Goal: Transaction & Acquisition: Purchase product/service

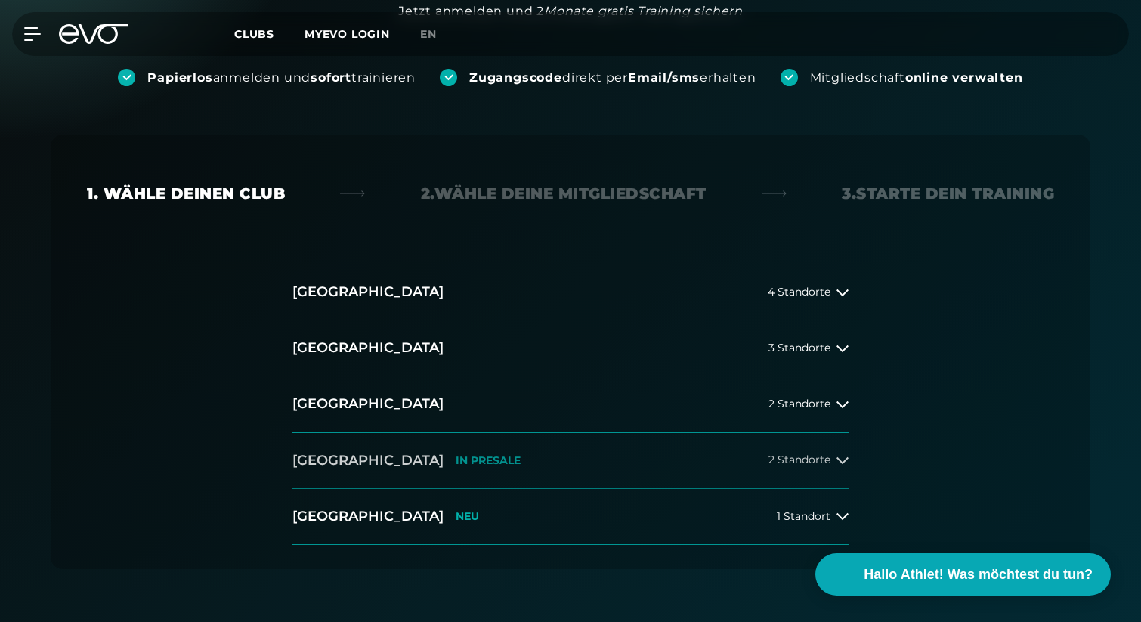
click at [601, 433] on button "[GEOGRAPHIC_DATA] IN [GEOGRAPHIC_DATA] 2 Standorte" at bounding box center [570, 461] width 556 height 56
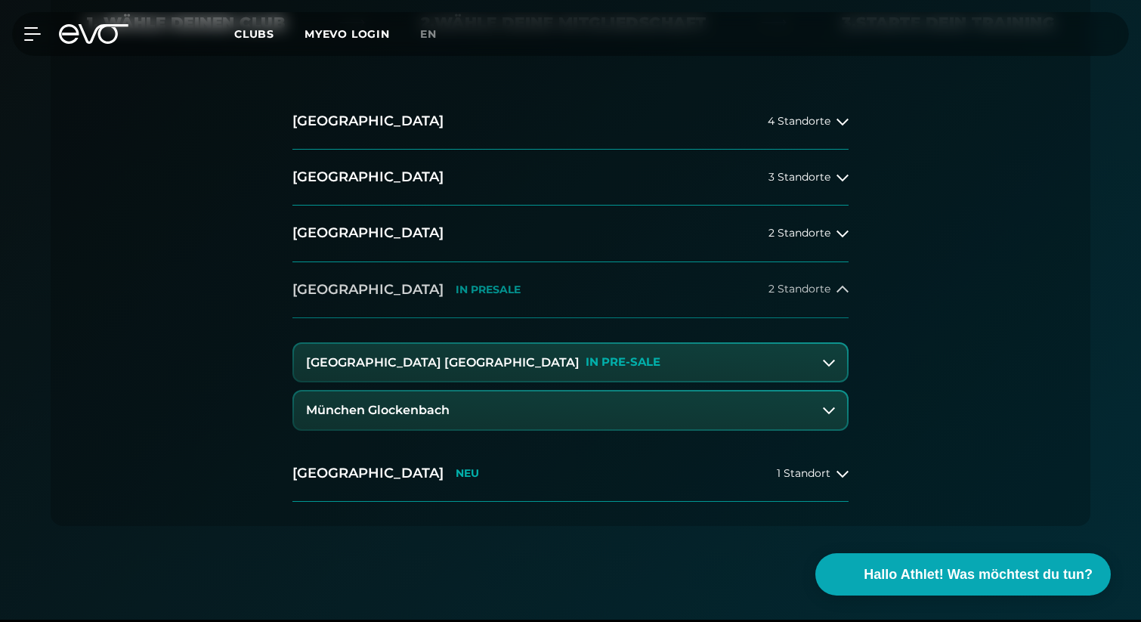
scroll to position [376, 0]
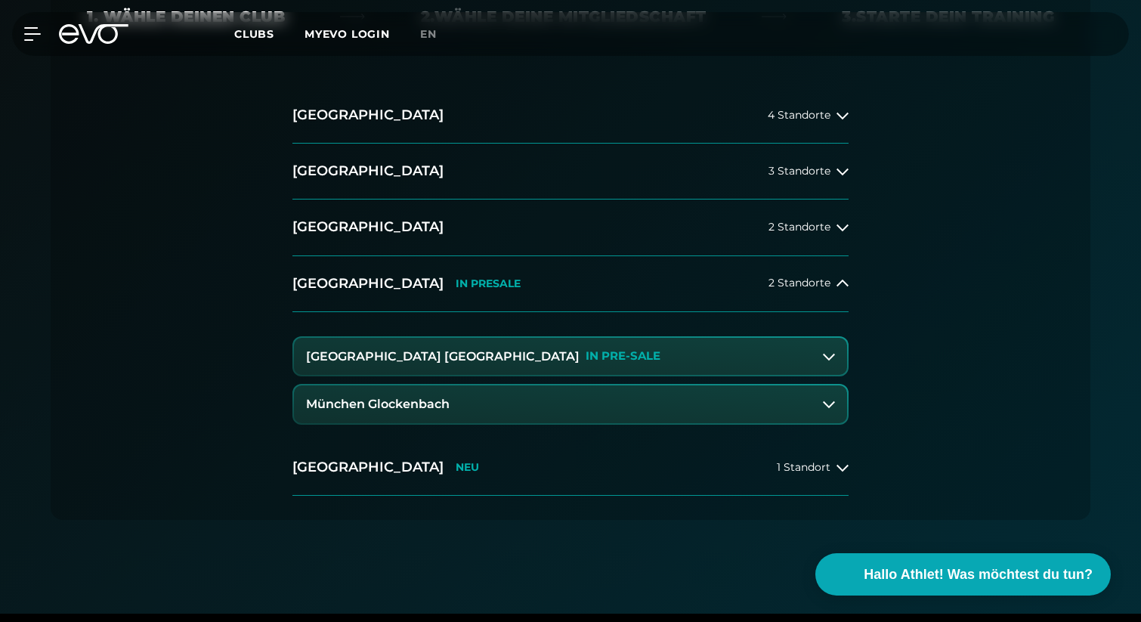
click at [539, 404] on button "München Glockenbach" at bounding box center [570, 404] width 553 height 38
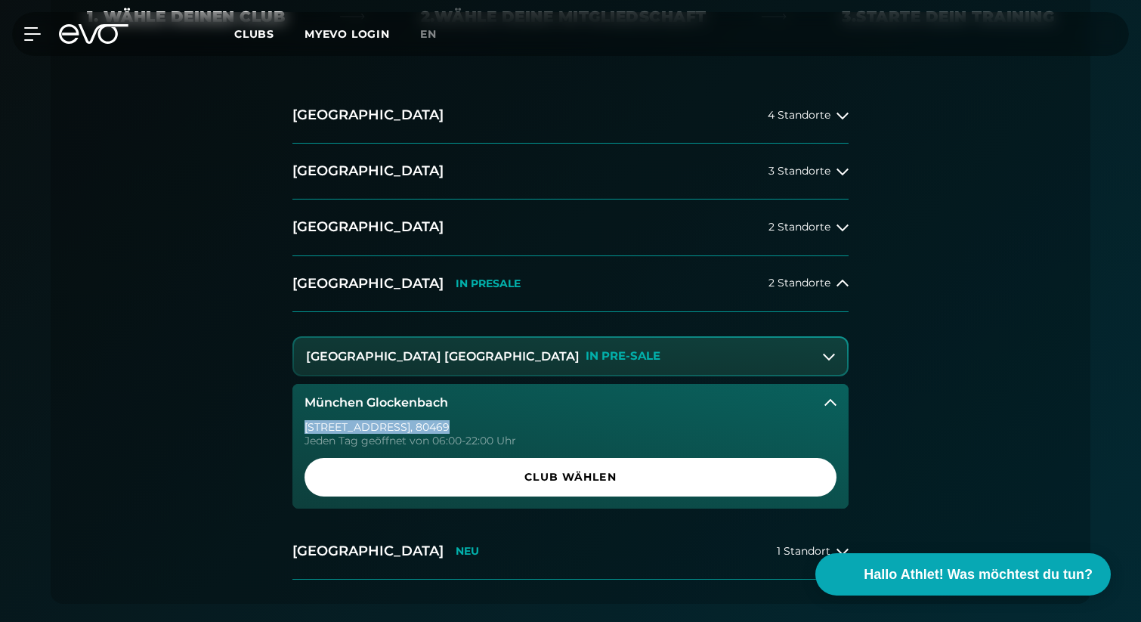
drag, startPoint x: 433, startPoint y: 429, endPoint x: 300, endPoint y: 431, distance: 133.0
click at [299, 431] on div "Baaderstraße 80 , 80469 Jeden Tag geöffnet von 06:00-22:00 Uhr Club wählen" at bounding box center [570, 465] width 556 height 87
copy div "Baaderstraße 80 , 80469"
click at [586, 357] on p "IN PRE-SALE" at bounding box center [623, 356] width 75 height 13
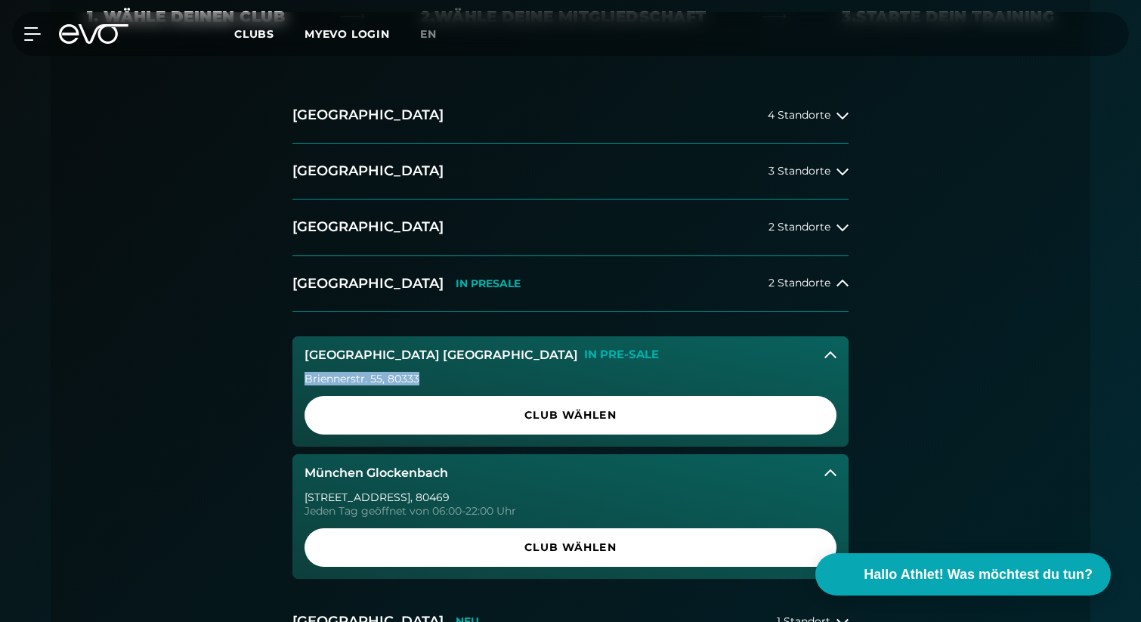
drag, startPoint x: 418, startPoint y: 379, endPoint x: 290, endPoint y: 379, distance: 127.7
click at [290, 379] on div "Hamburg 4 Standorte Berlin 3 Standorte Düsseldorf 2 Standorte München IN PRESAL…" at bounding box center [570, 369] width 580 height 562
copy div "Briennerstr. 55 , 80333"
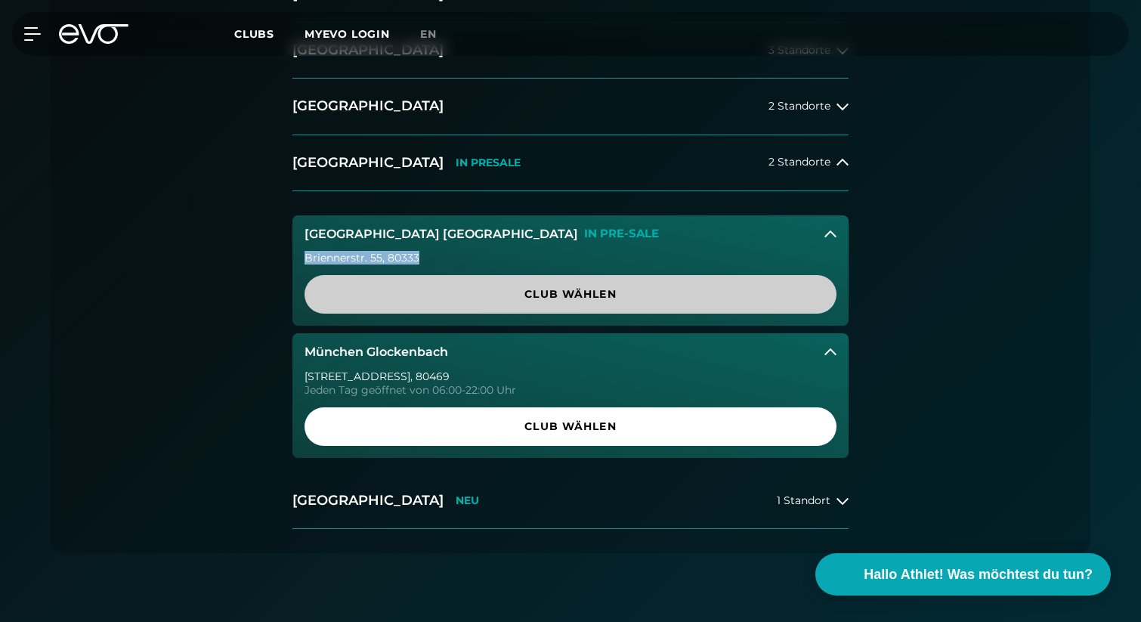
scroll to position [504, 0]
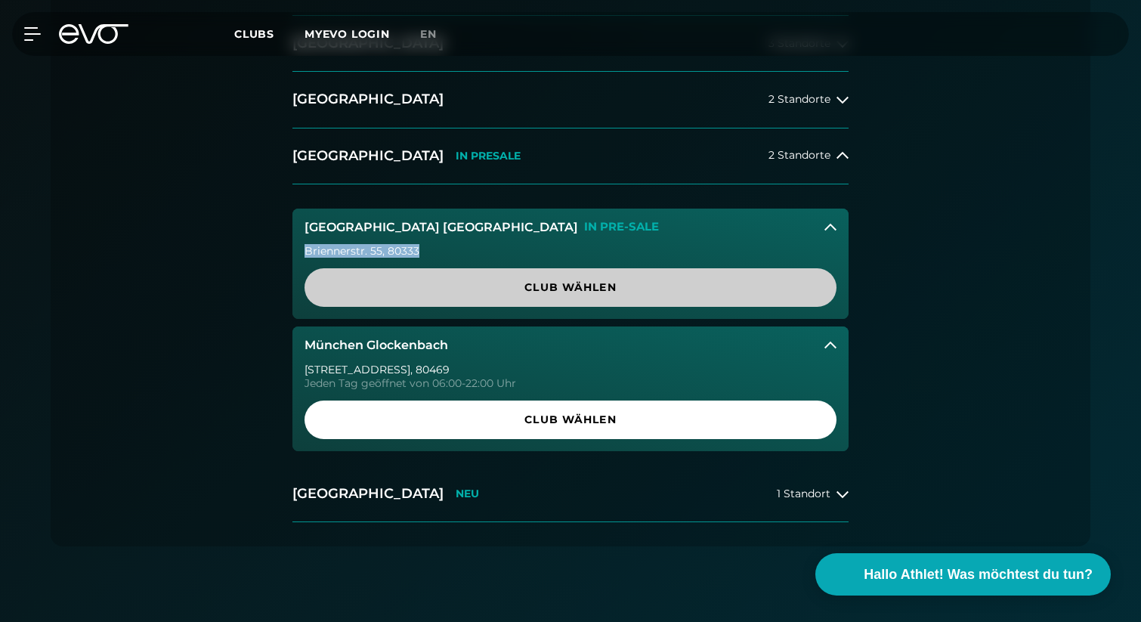
click at [597, 298] on span "Club wählen" at bounding box center [571, 287] width 532 height 39
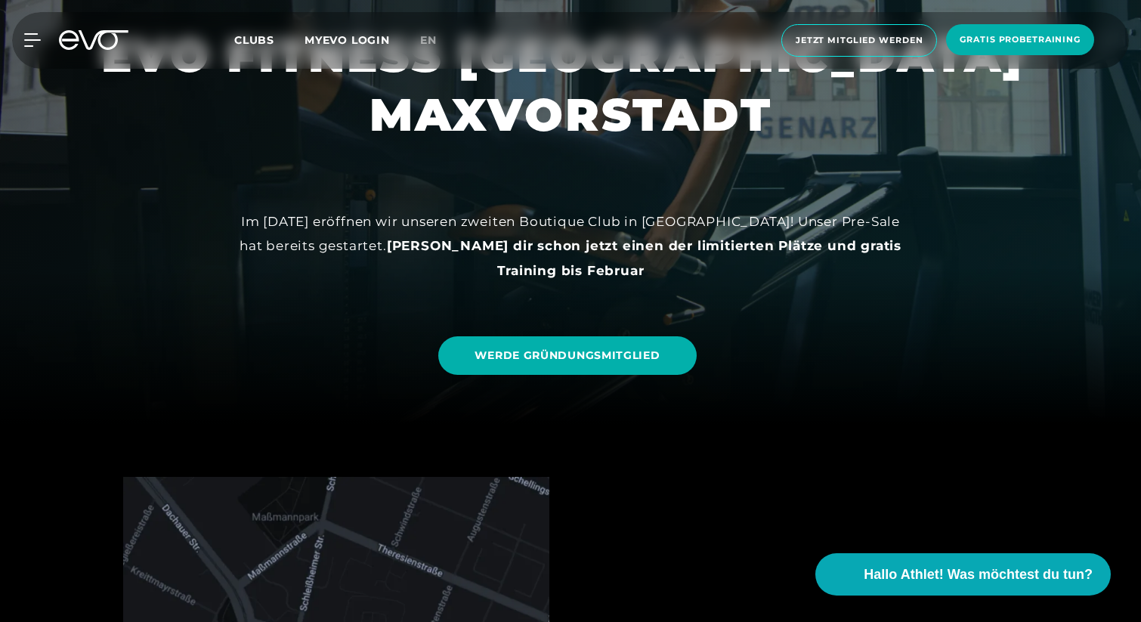
scroll to position [199, 0]
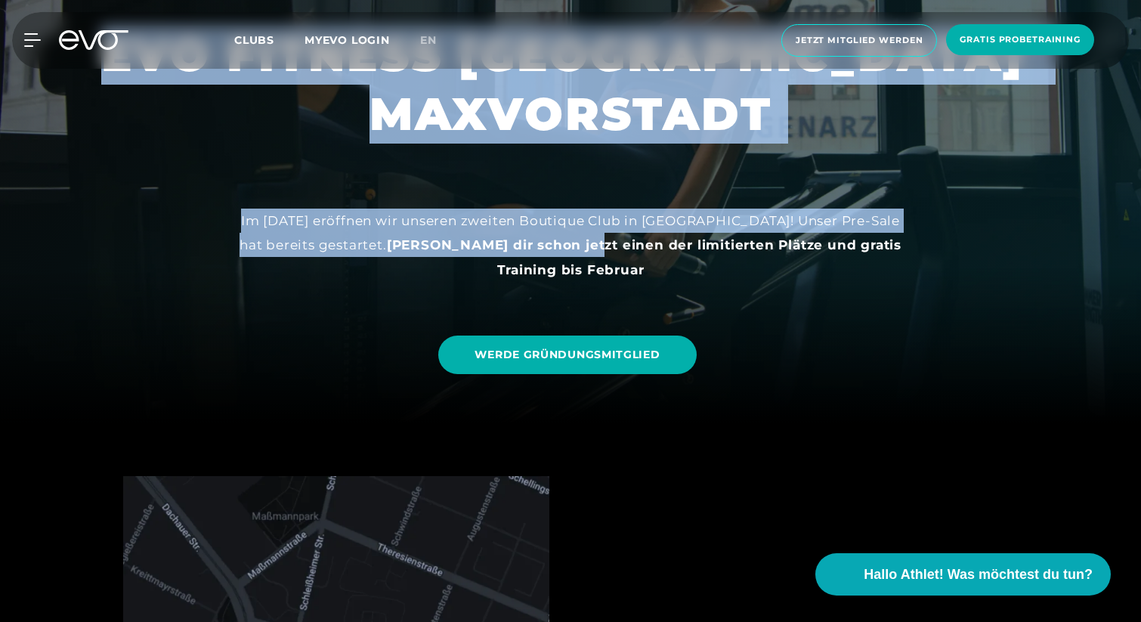
drag, startPoint x: 233, startPoint y: 218, endPoint x: 555, endPoint y: 248, distance: 324.0
click at [555, 248] on div "EVO FITNESS MÜNCHEN MAXVORSTADT Im November 2025 eröffnen wir unseren zweiten B…" at bounding box center [570, 112] width 1141 height 622
click at [555, 248] on strong "Sichere dir schon jetzt einen der limitierten Plätze und gratis Training bis Fe…" at bounding box center [644, 256] width 515 height 39
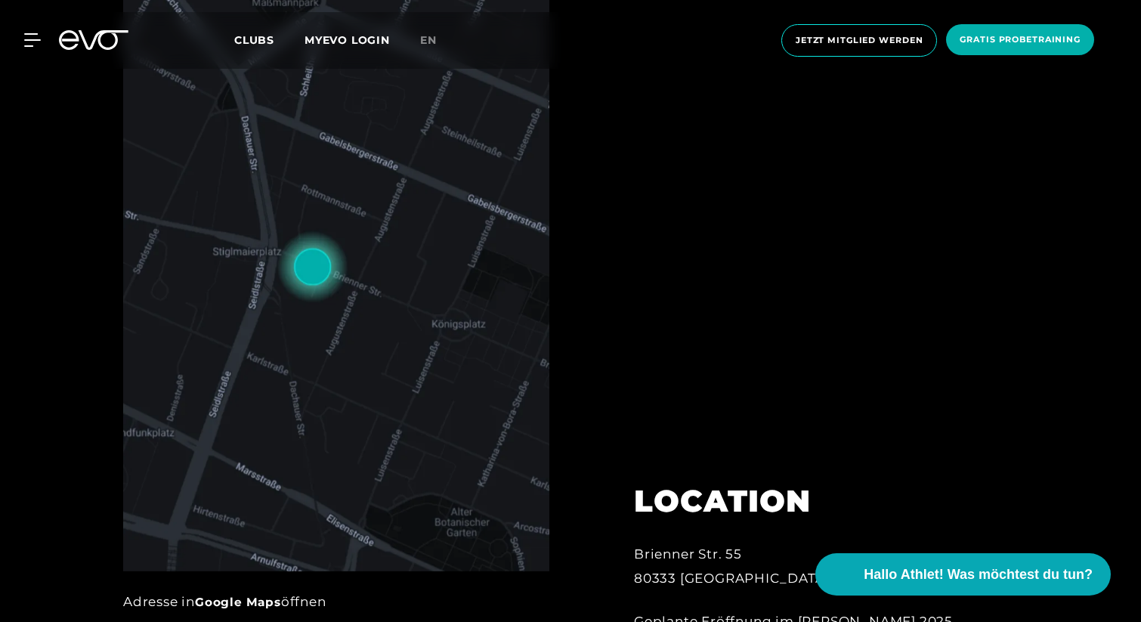
scroll to position [0, 0]
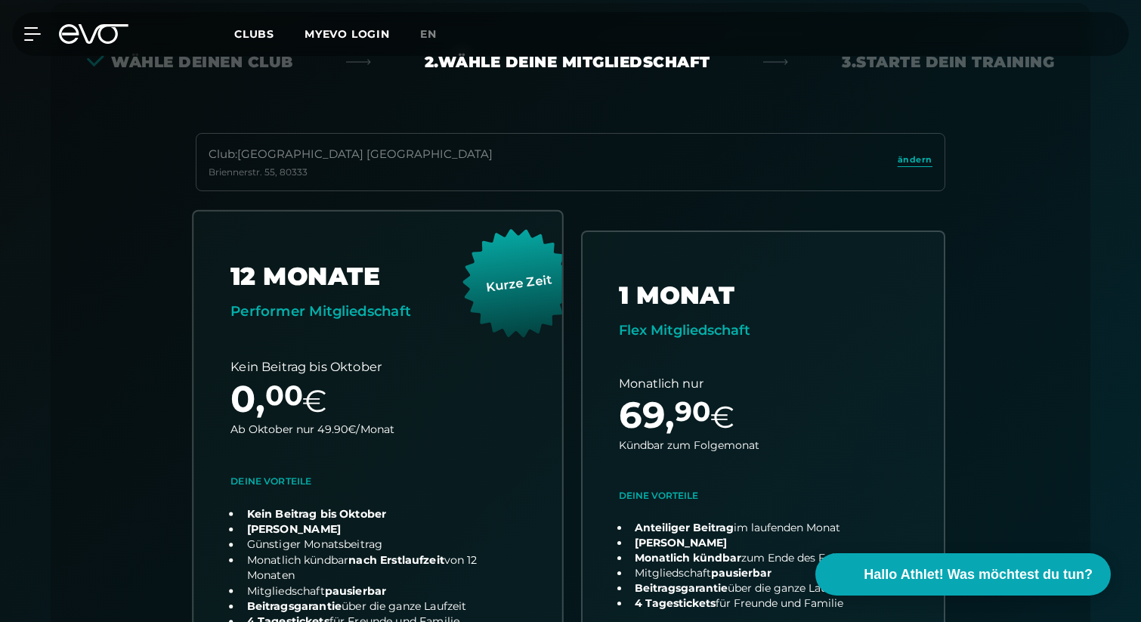
scroll to position [334, 0]
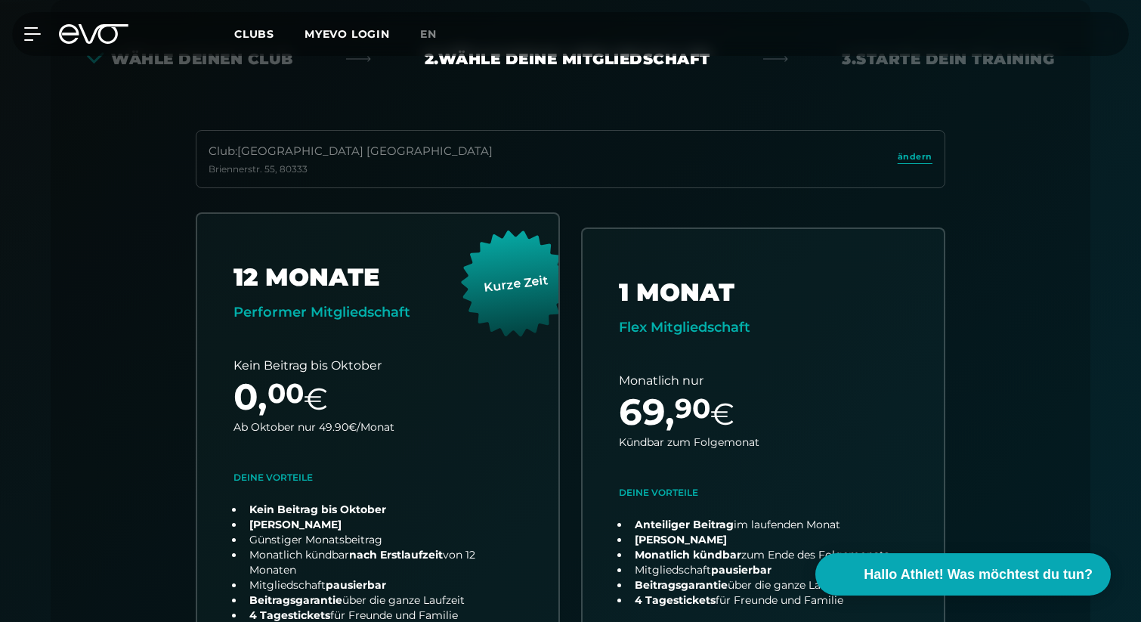
click at [393, 169] on div "Club : München Maxvorstadt Briennerstr. 55 , 80333 ändern" at bounding box center [571, 159] width 750 height 58
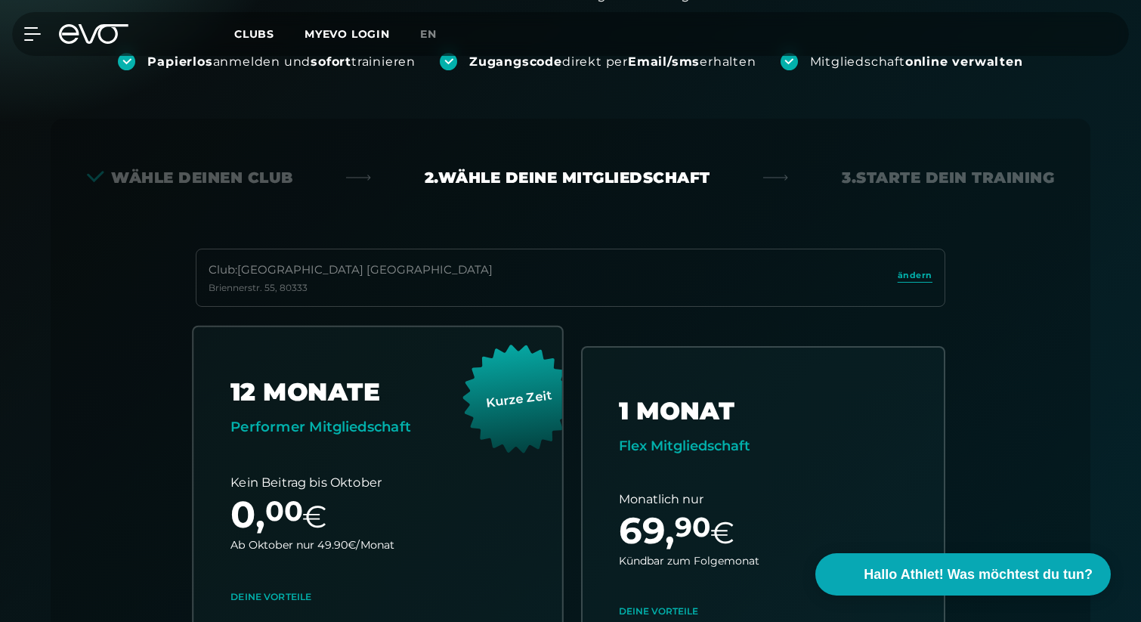
scroll to position [0, 0]
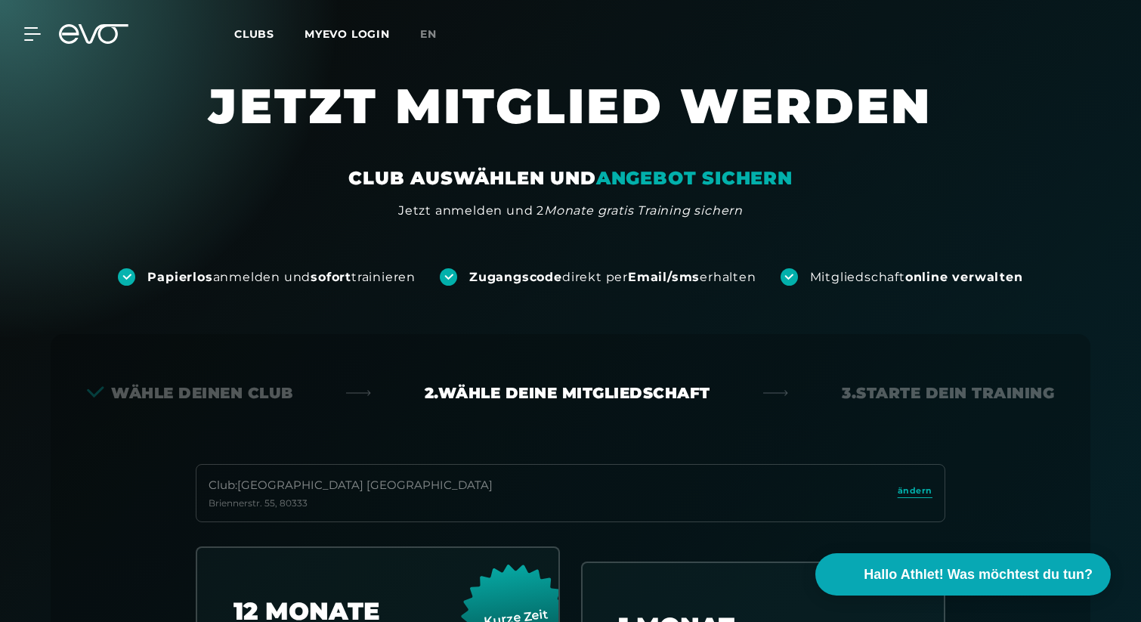
click at [436, 486] on div "Club : München Maxvorstadt Briennerstr. 55 , 80333 ändern" at bounding box center [571, 493] width 750 height 58
click at [929, 491] on span "ändern" at bounding box center [915, 490] width 35 height 13
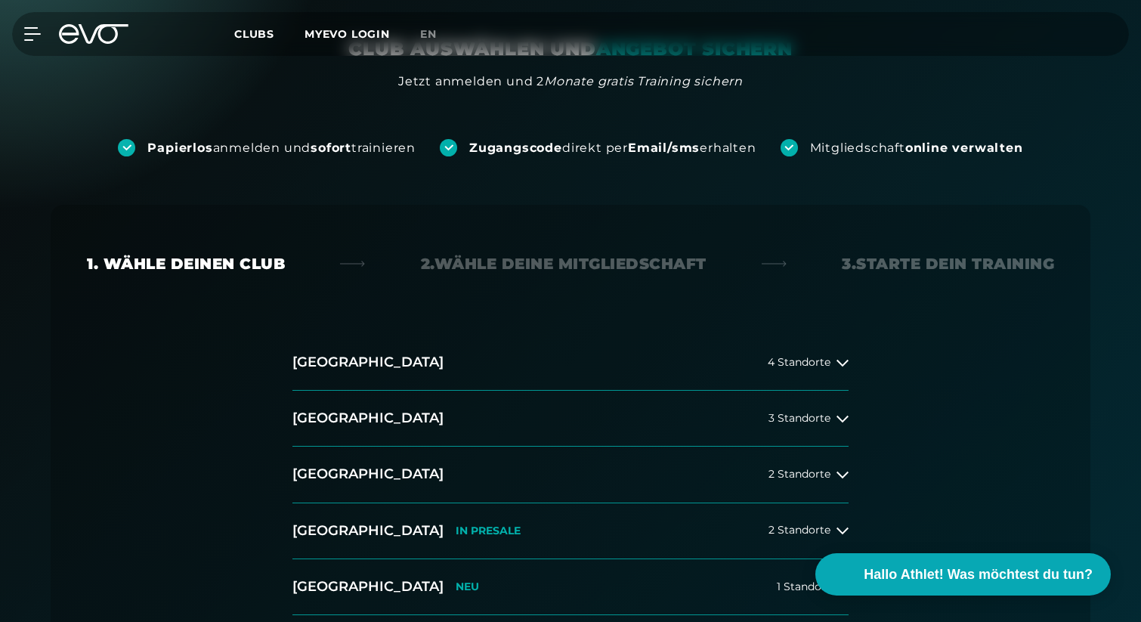
scroll to position [245, 0]
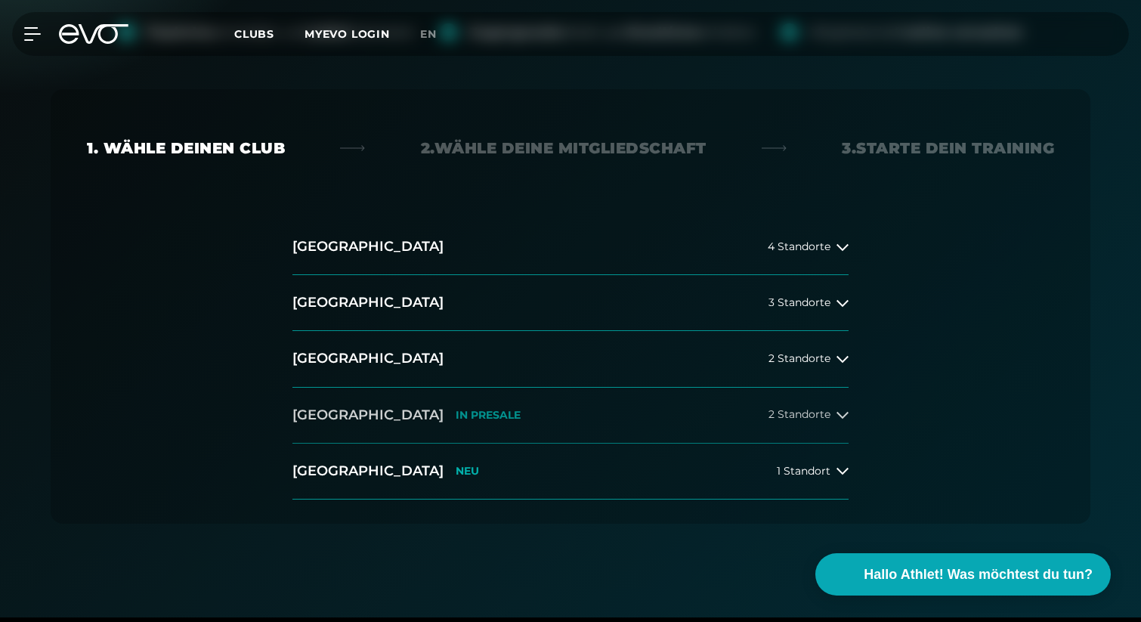
click at [342, 413] on h2 "[GEOGRAPHIC_DATA]" at bounding box center [367, 415] width 151 height 19
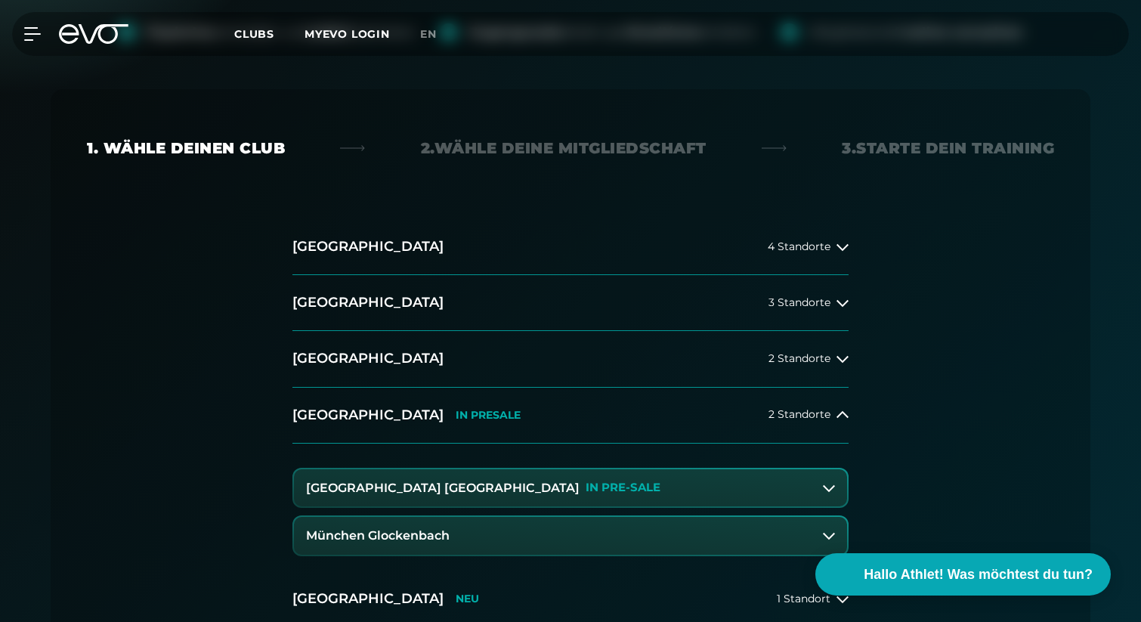
click at [382, 536] on h3 "München Glockenbach" at bounding box center [378, 536] width 144 height 14
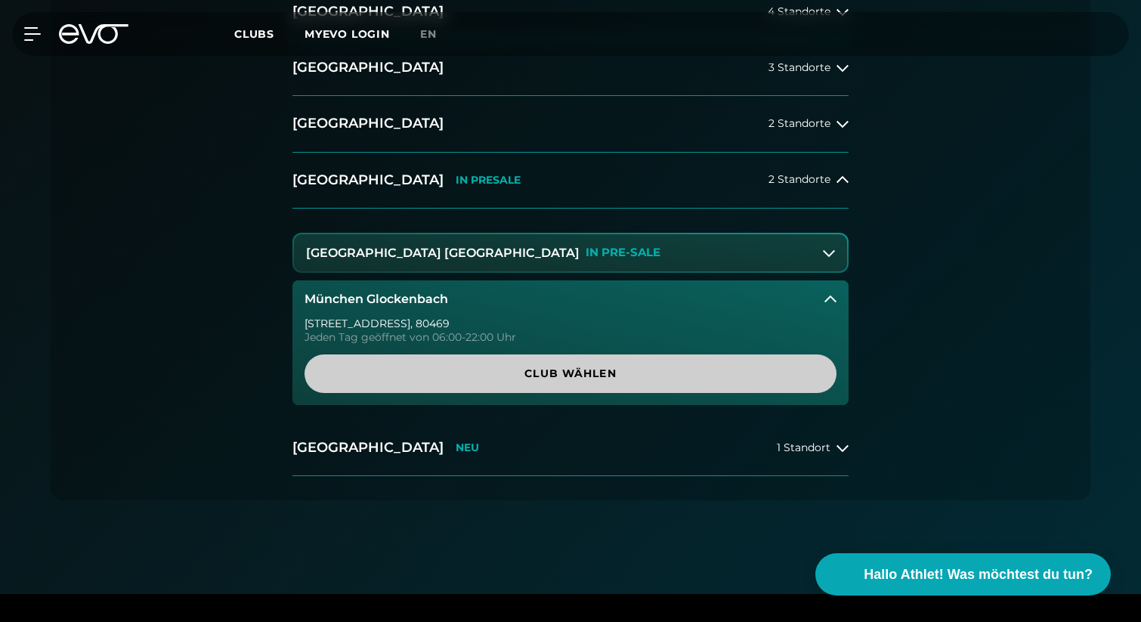
click at [425, 354] on span "Club wählen" at bounding box center [571, 373] width 532 height 39
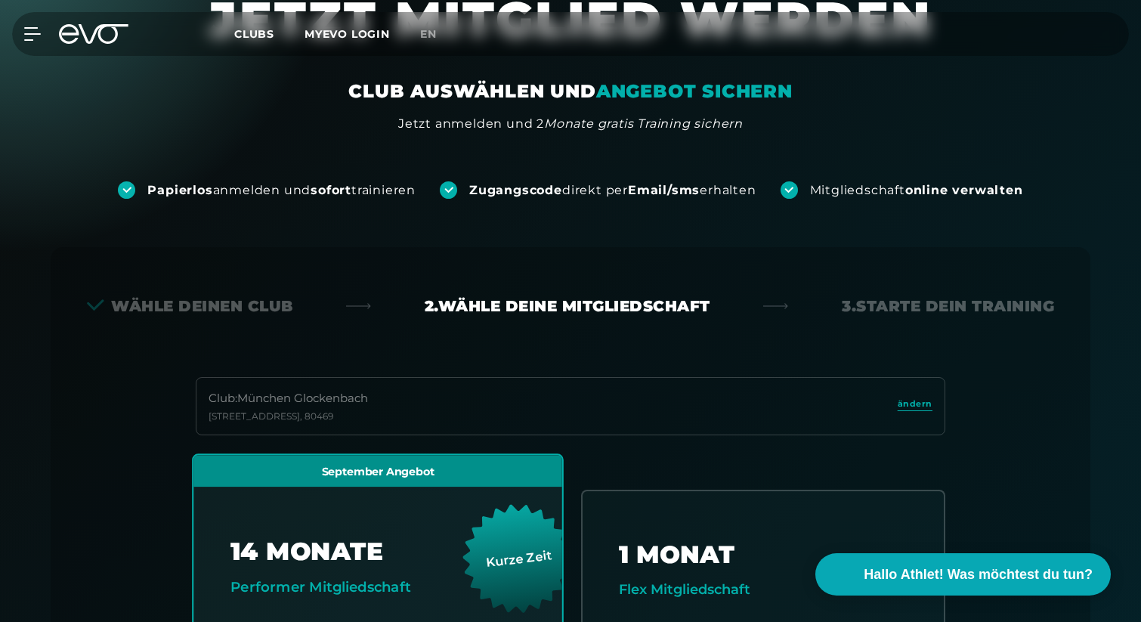
scroll to position [0, 0]
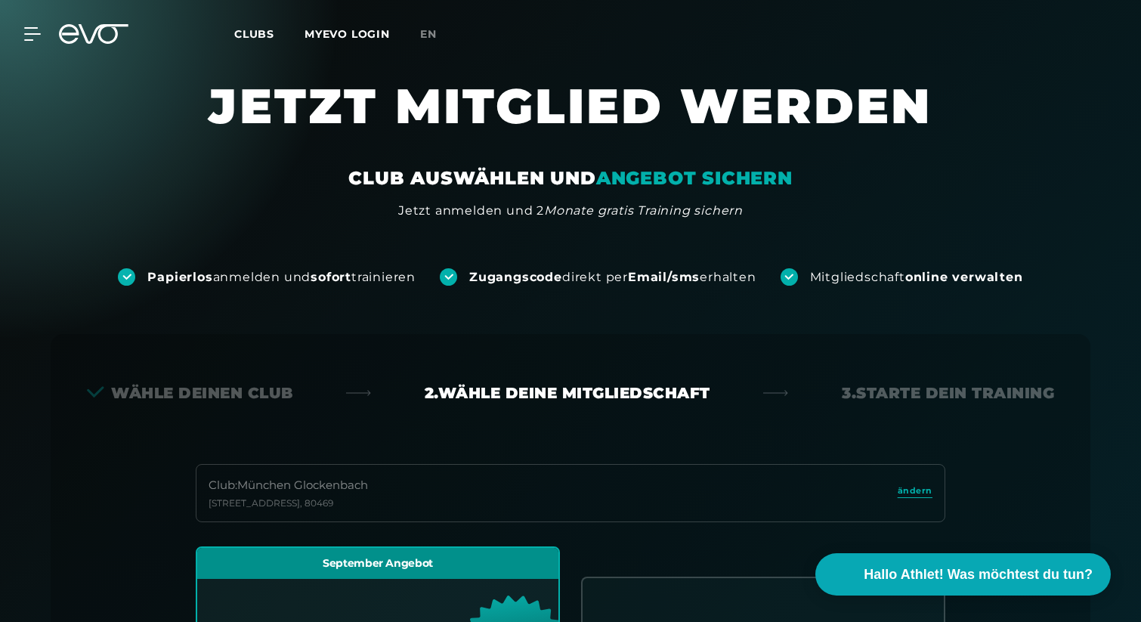
click at [267, 32] on span "Clubs" at bounding box center [254, 34] width 40 height 14
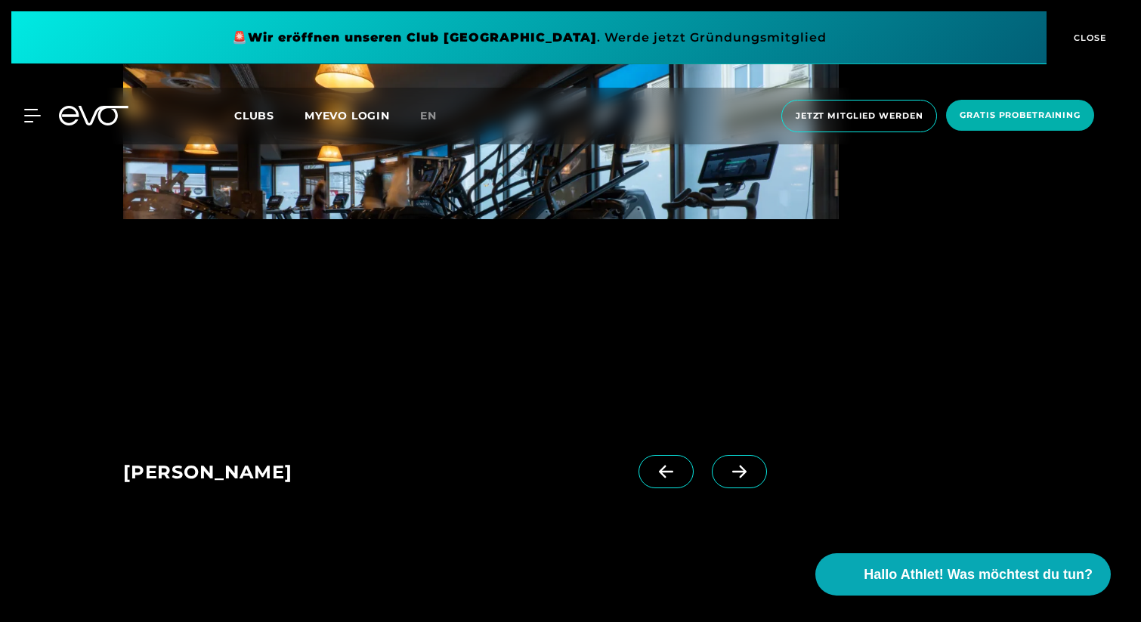
scroll to position [1018, 0]
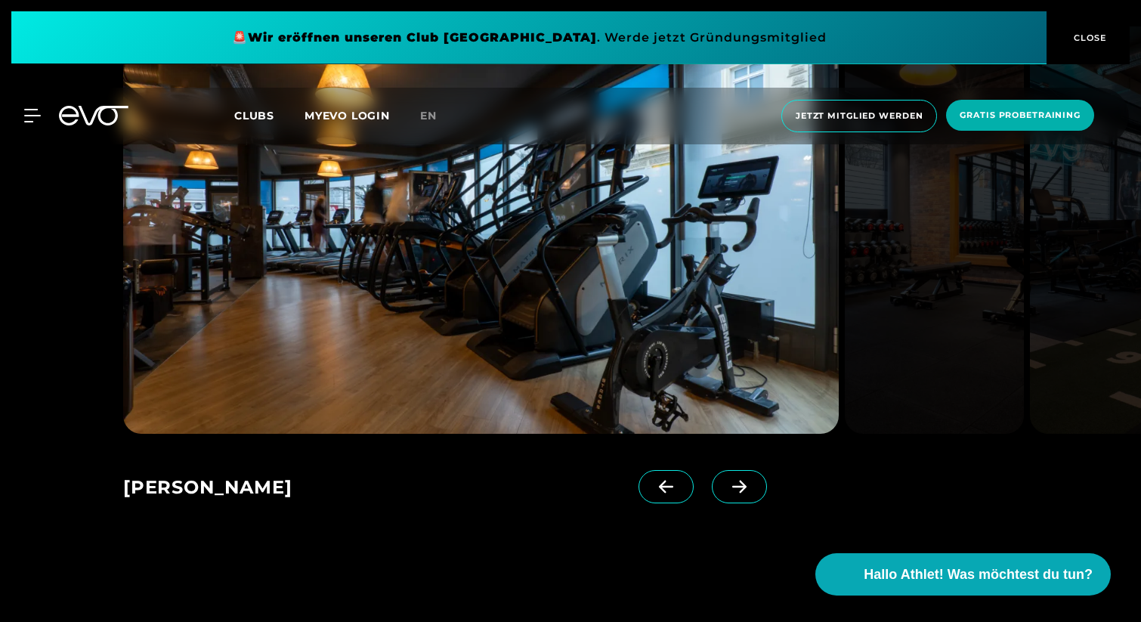
click at [732, 490] on icon at bounding box center [739, 486] width 14 height 13
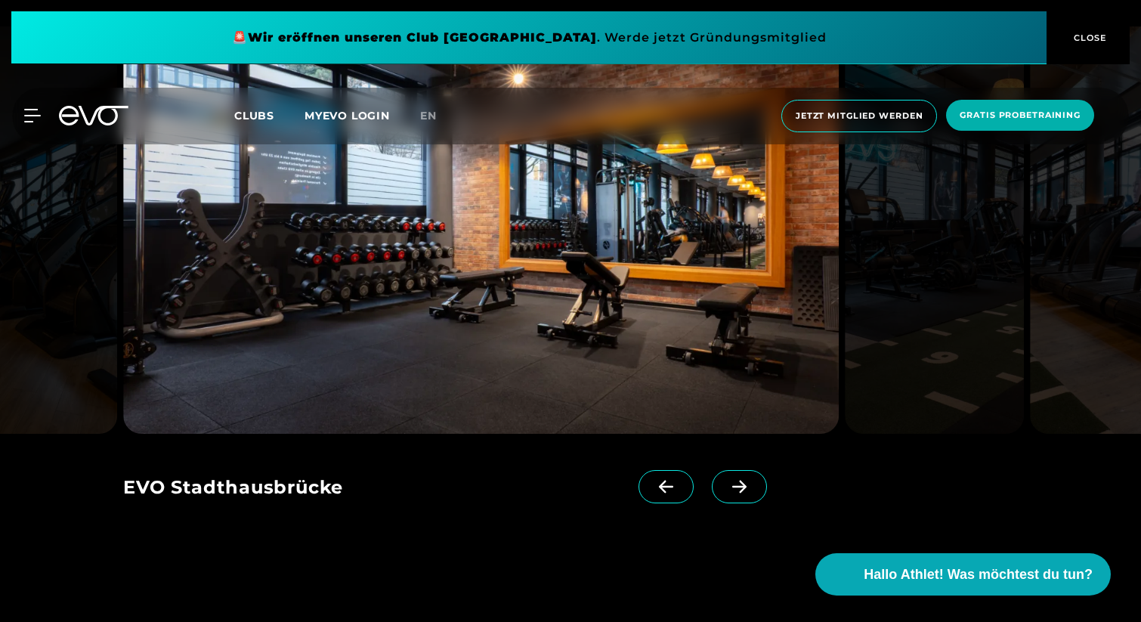
click at [732, 490] on icon at bounding box center [739, 486] width 14 height 13
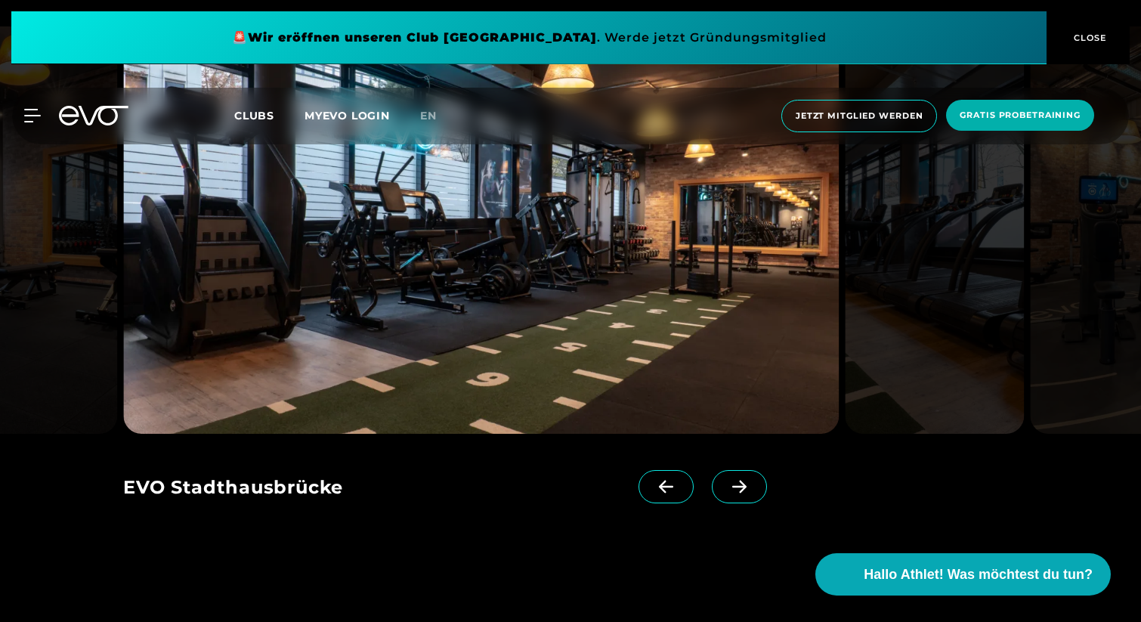
click at [732, 490] on icon at bounding box center [739, 486] width 14 height 13
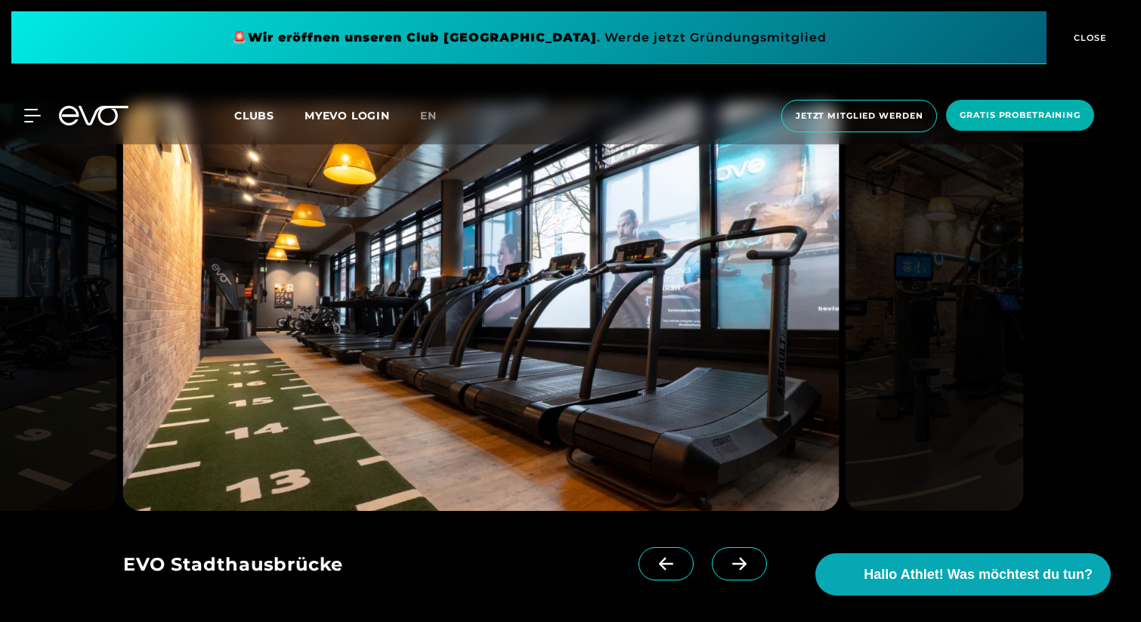
scroll to position [942, 0]
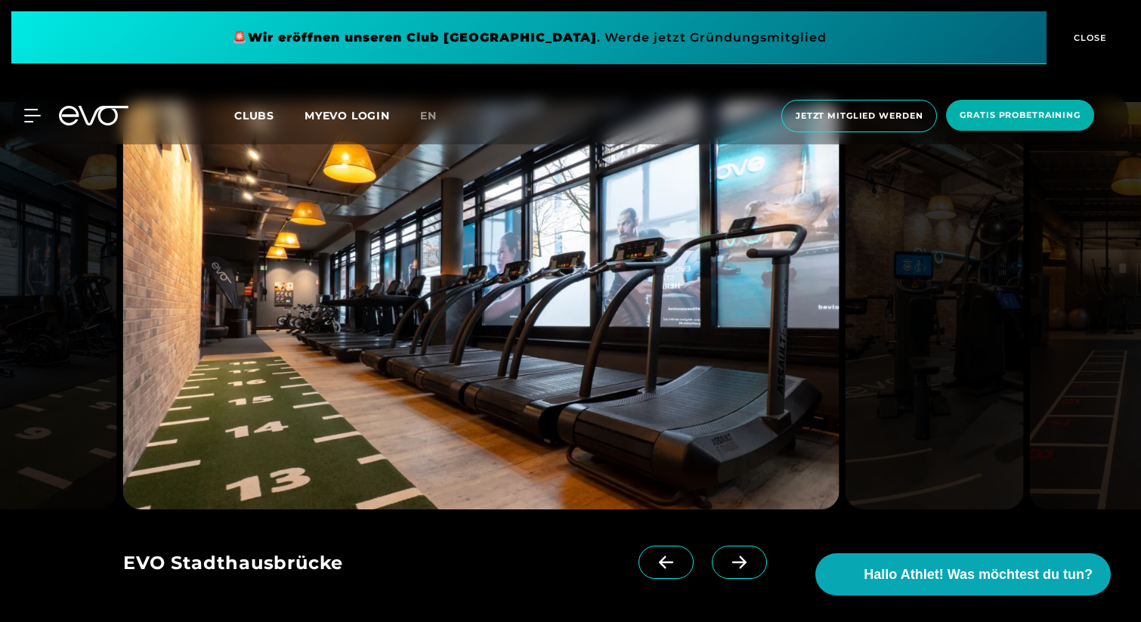
click at [724, 549] on span at bounding box center [739, 562] width 55 height 33
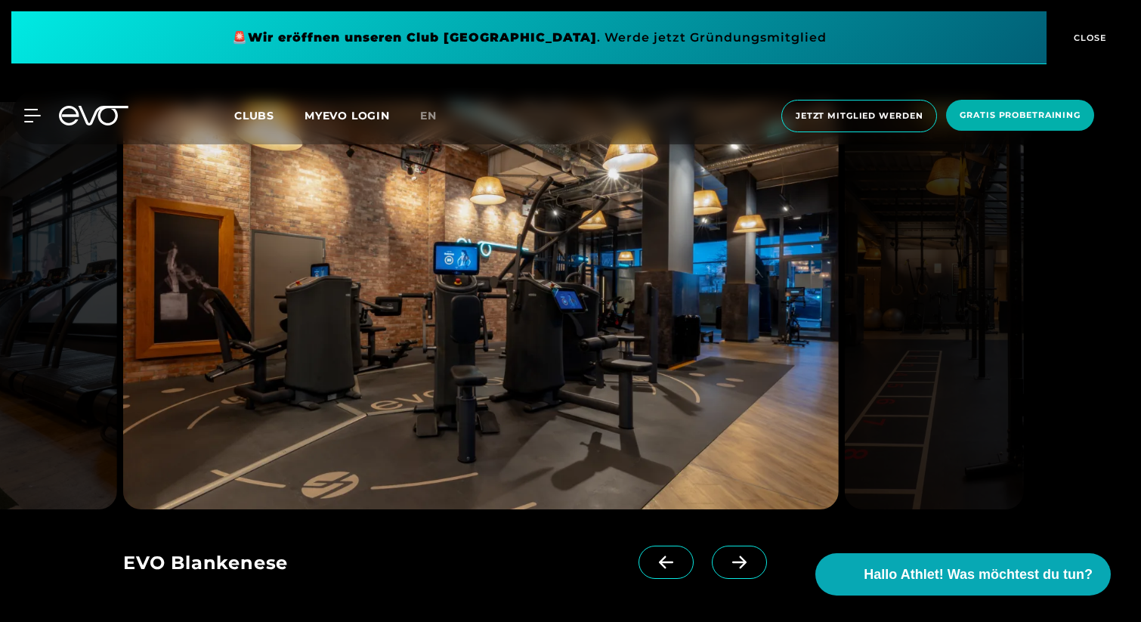
click at [1098, 32] on span "CLOSE" at bounding box center [1088, 38] width 37 height 14
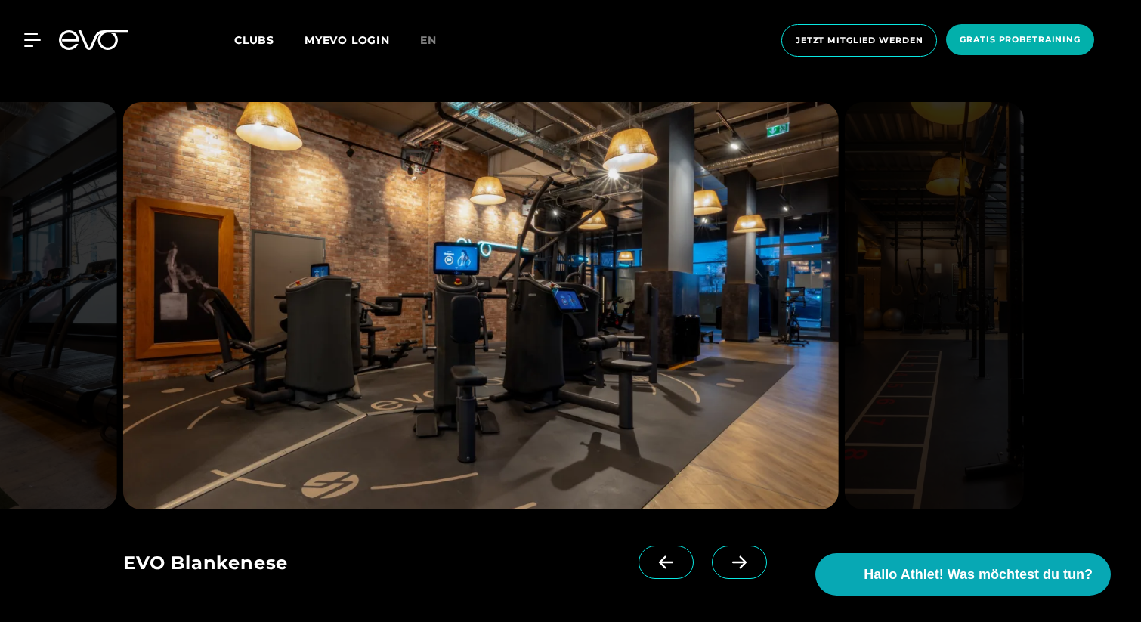
click at [726, 564] on icon at bounding box center [739, 562] width 26 height 14
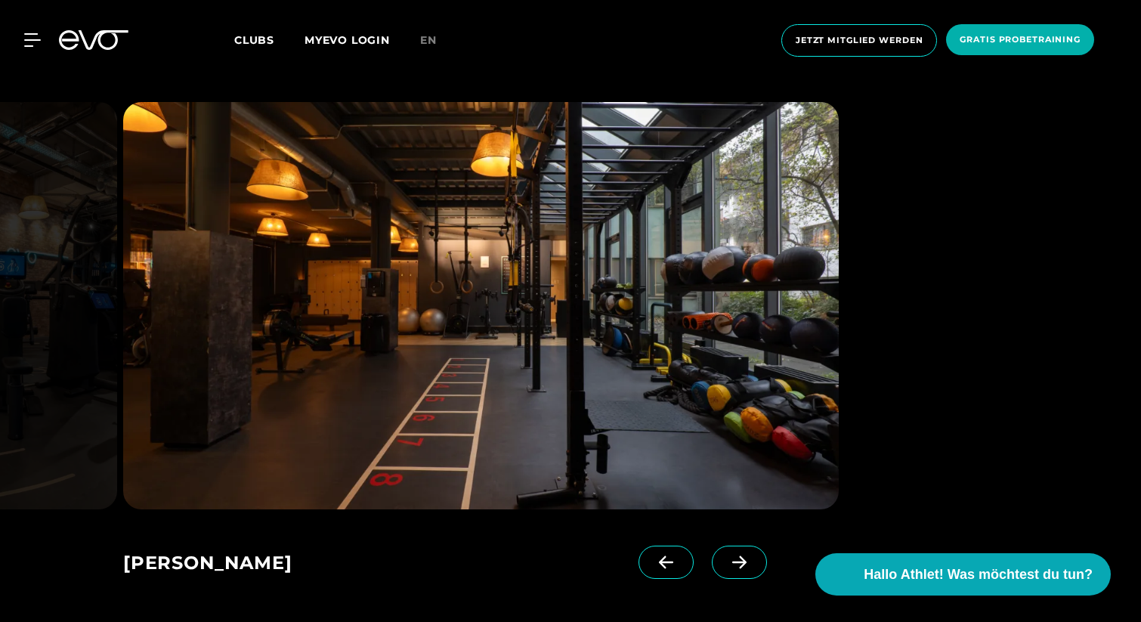
click at [726, 564] on icon at bounding box center [739, 562] width 26 height 14
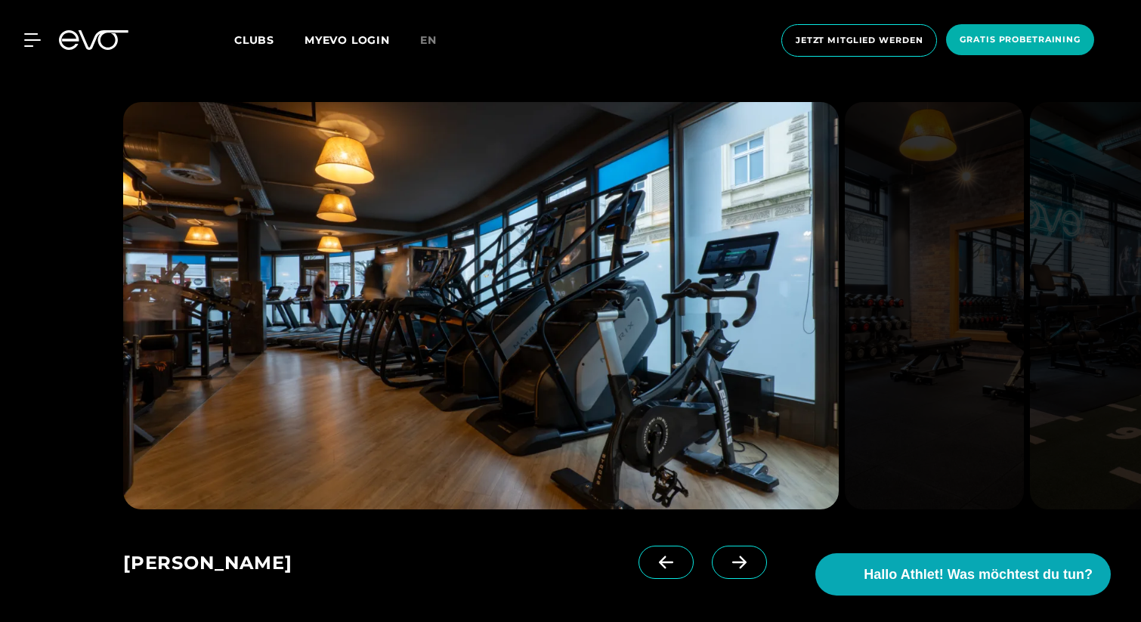
click at [726, 564] on icon at bounding box center [739, 562] width 26 height 14
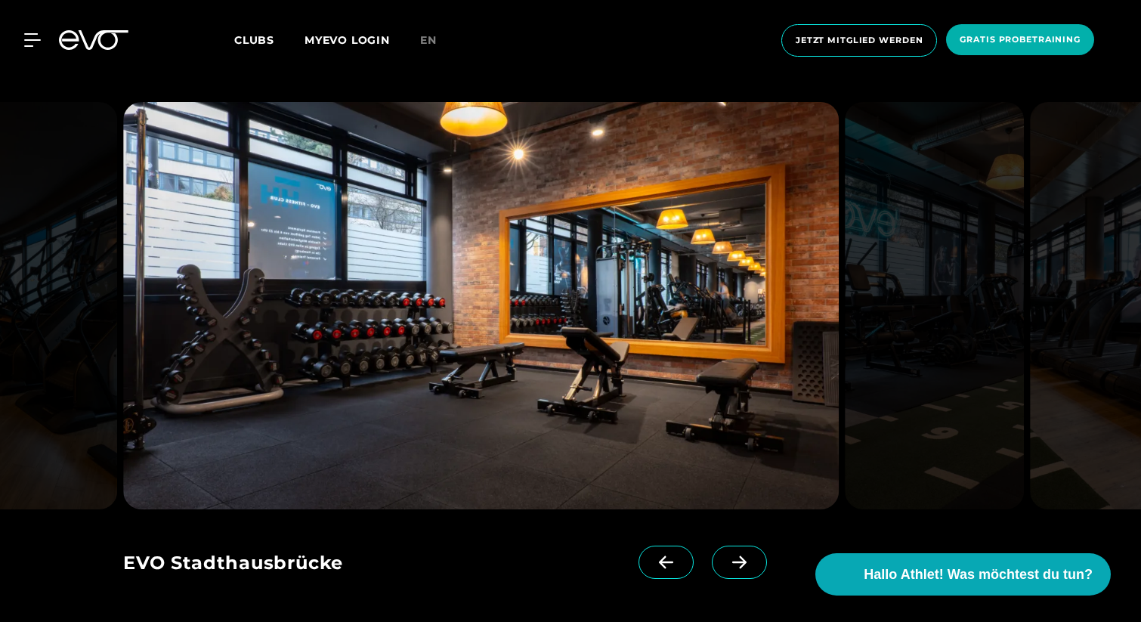
click at [726, 564] on icon at bounding box center [739, 562] width 26 height 14
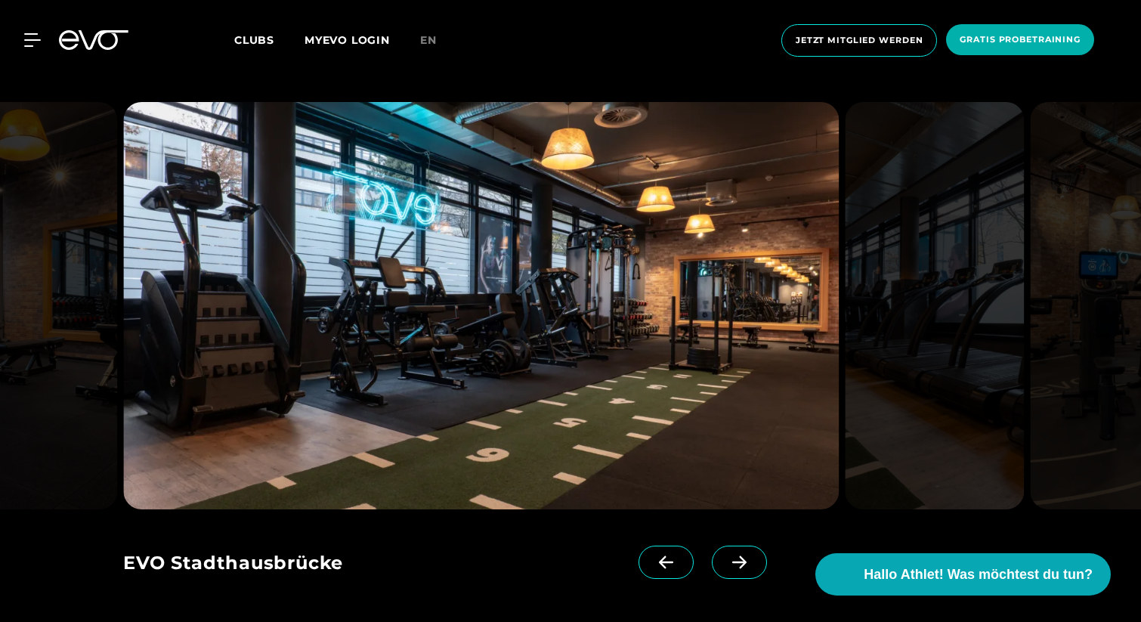
click at [726, 564] on icon at bounding box center [739, 562] width 26 height 14
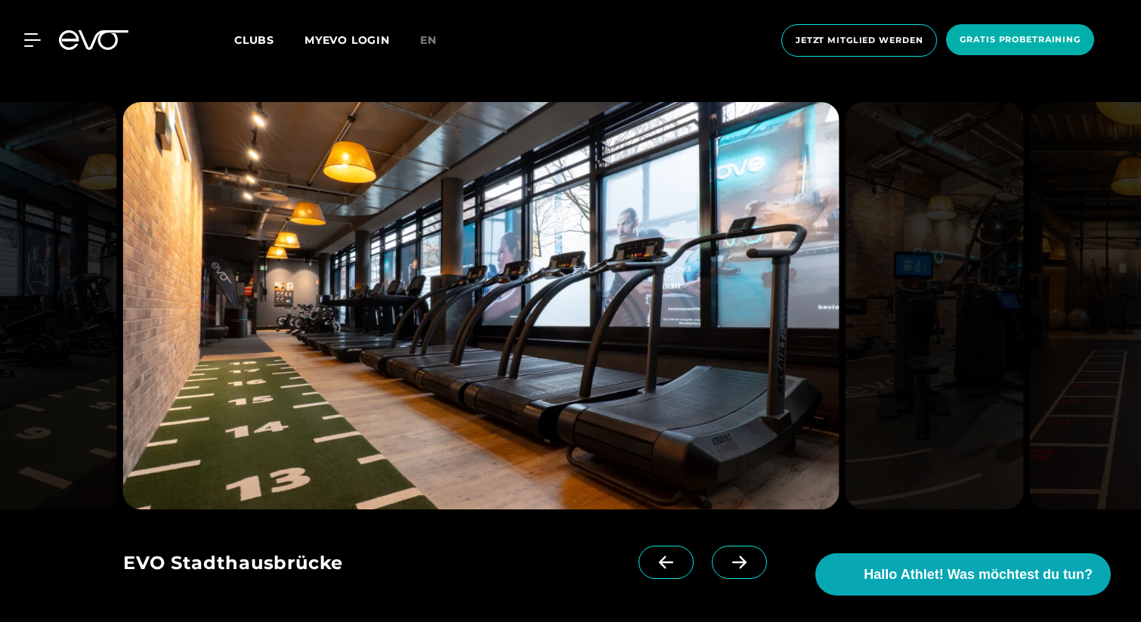
click at [726, 564] on icon at bounding box center [739, 562] width 26 height 14
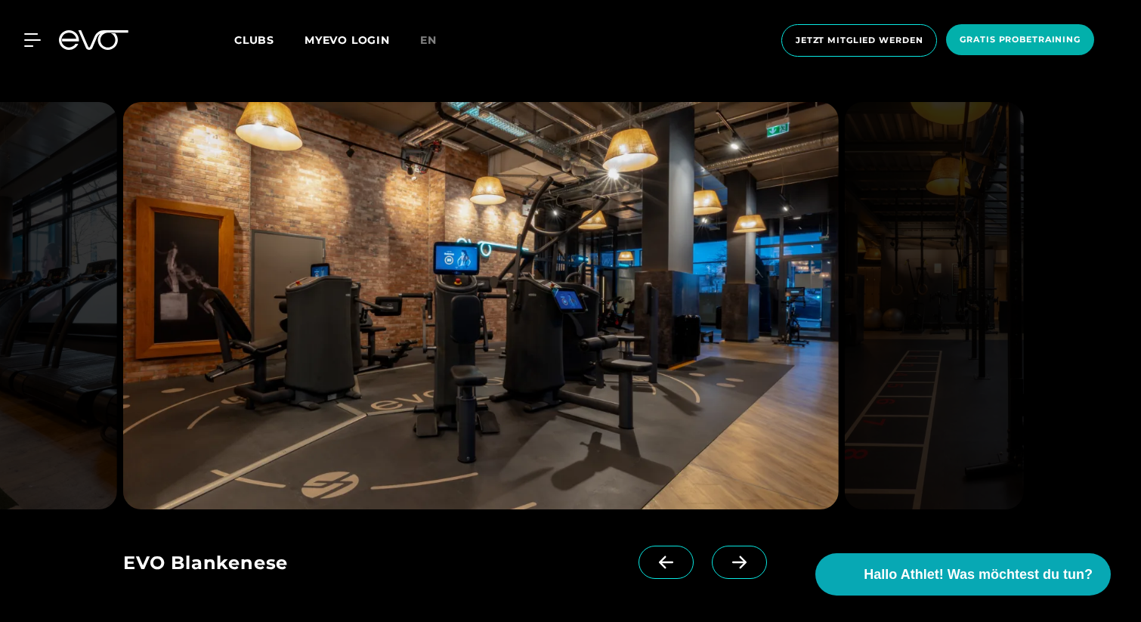
click at [726, 564] on icon at bounding box center [739, 562] width 26 height 14
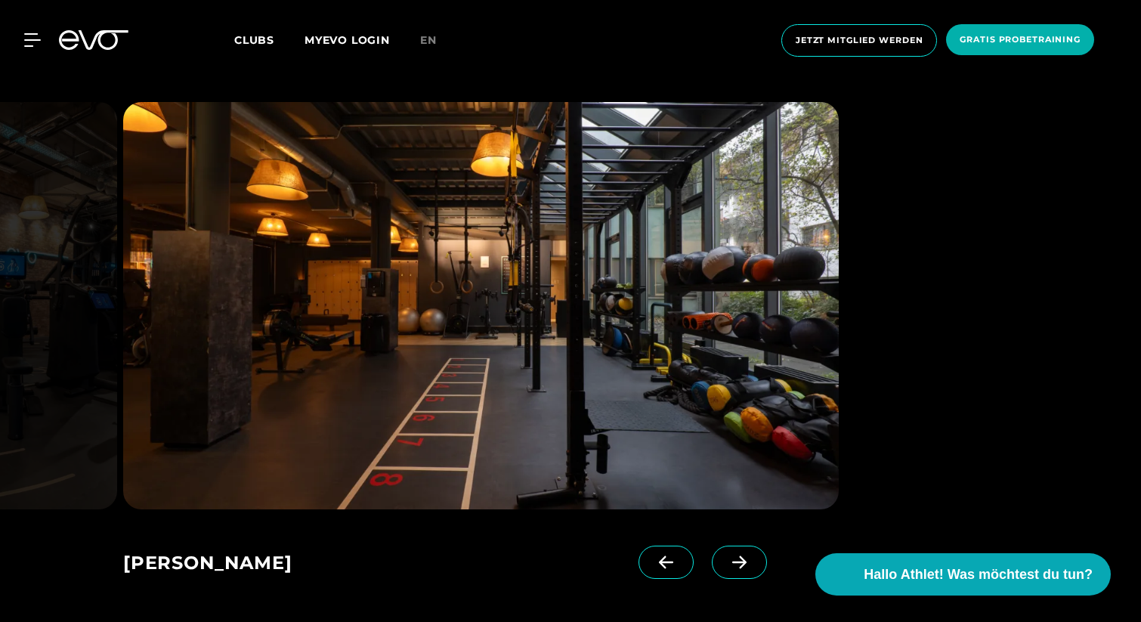
click at [726, 564] on icon at bounding box center [739, 562] width 26 height 14
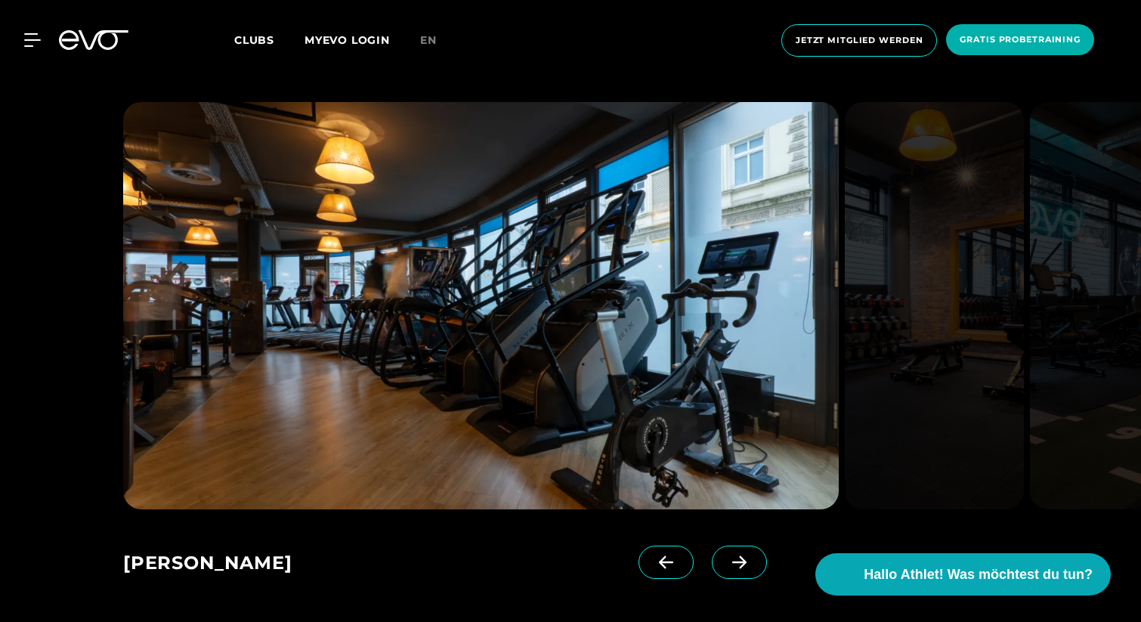
click at [726, 564] on icon at bounding box center [739, 562] width 26 height 14
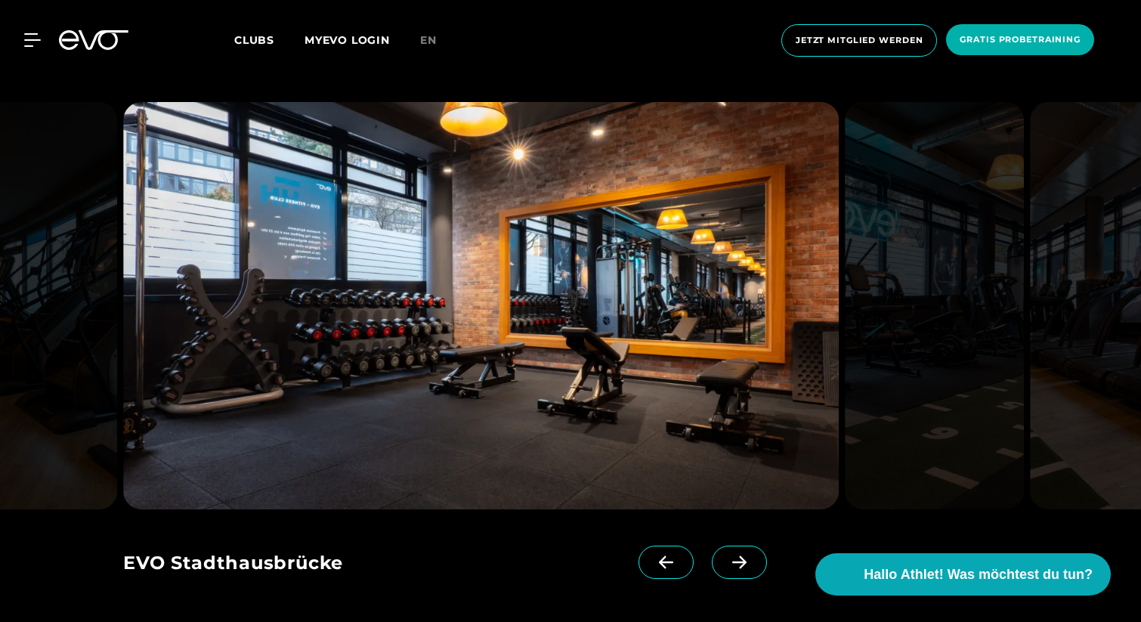
click at [726, 564] on icon at bounding box center [739, 562] width 26 height 14
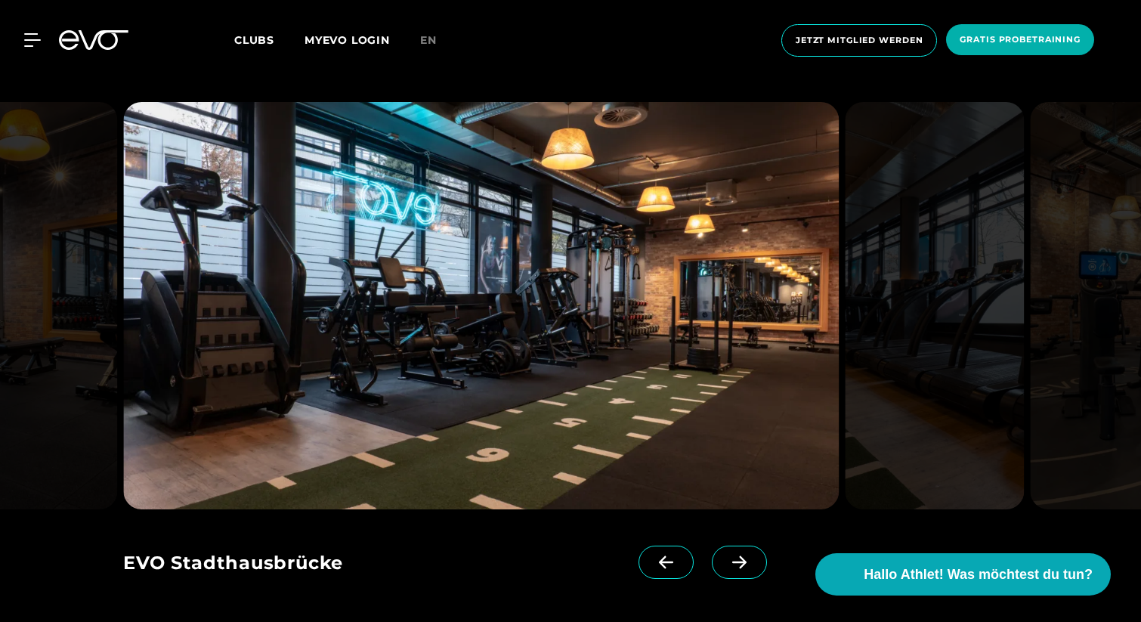
click at [726, 564] on icon at bounding box center [739, 562] width 26 height 14
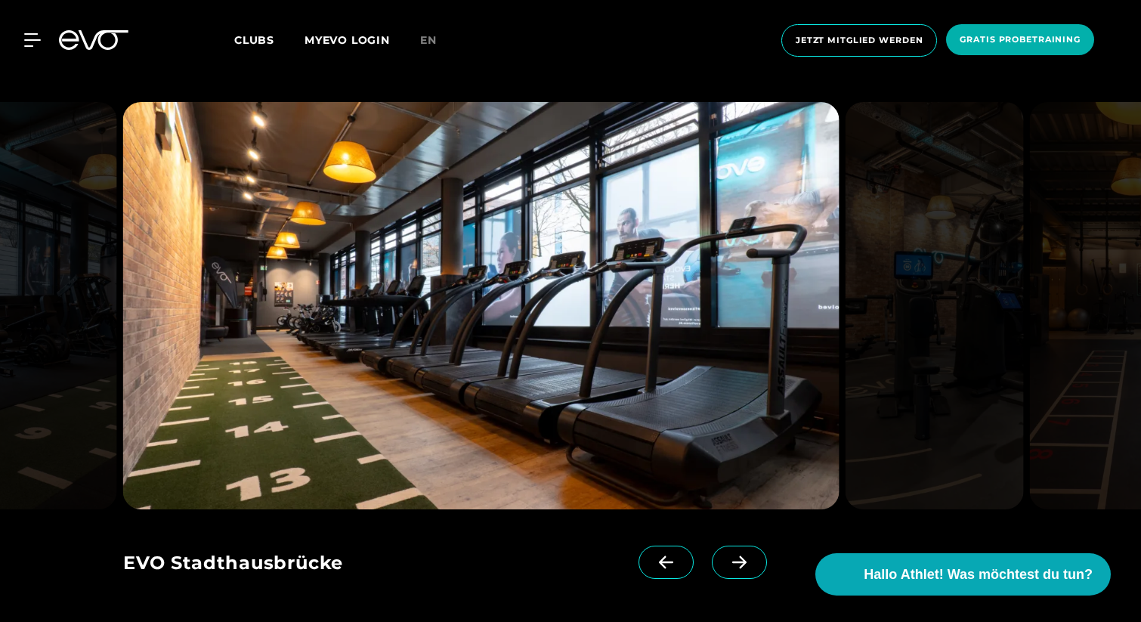
click at [726, 564] on icon at bounding box center [739, 562] width 26 height 14
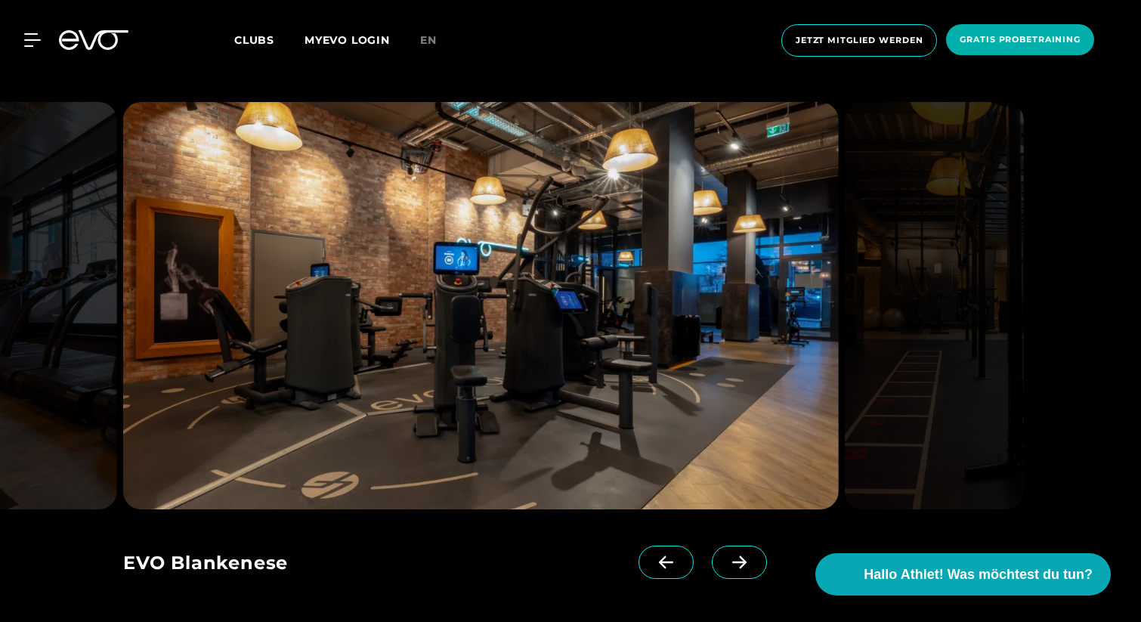
click at [726, 564] on icon at bounding box center [739, 562] width 26 height 14
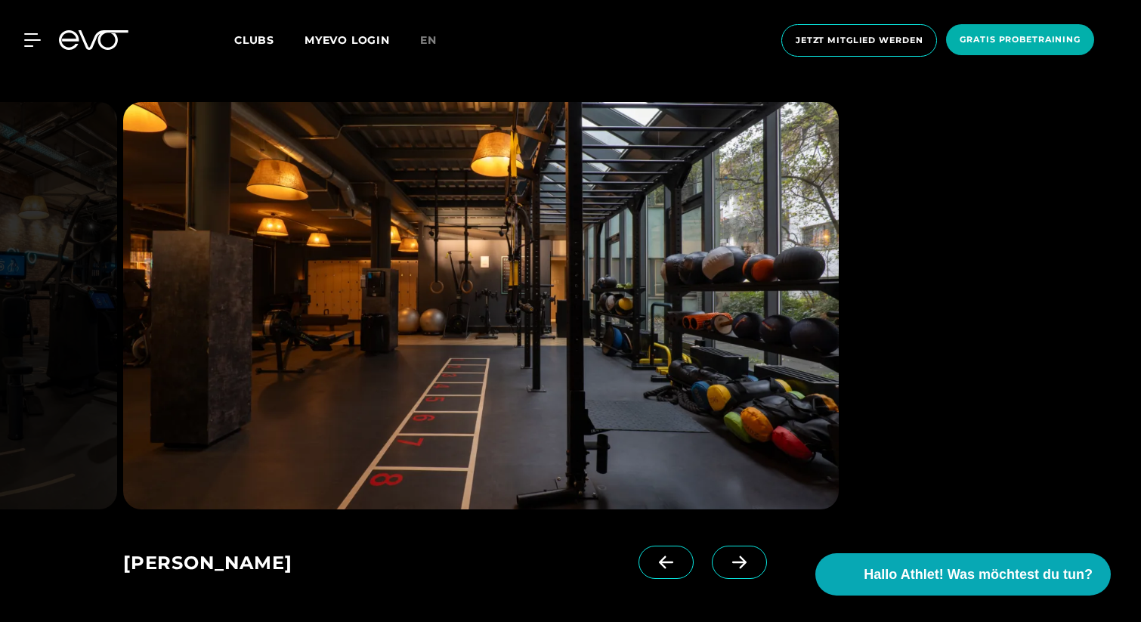
click at [726, 564] on icon at bounding box center [739, 562] width 26 height 14
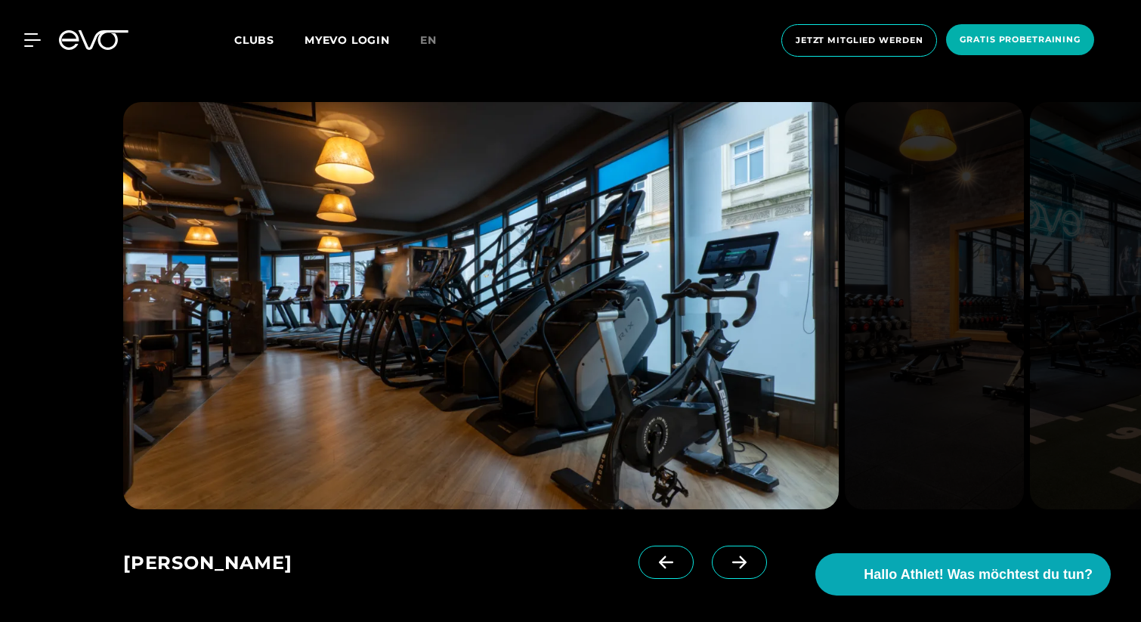
click at [726, 564] on icon at bounding box center [739, 562] width 26 height 14
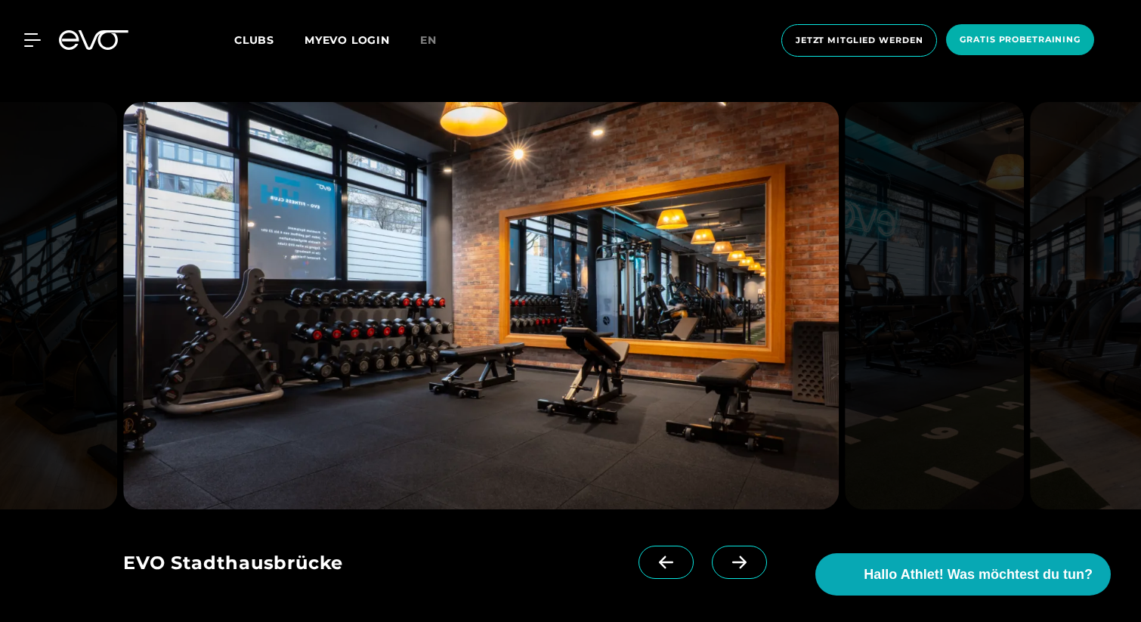
click at [726, 564] on icon at bounding box center [739, 562] width 26 height 14
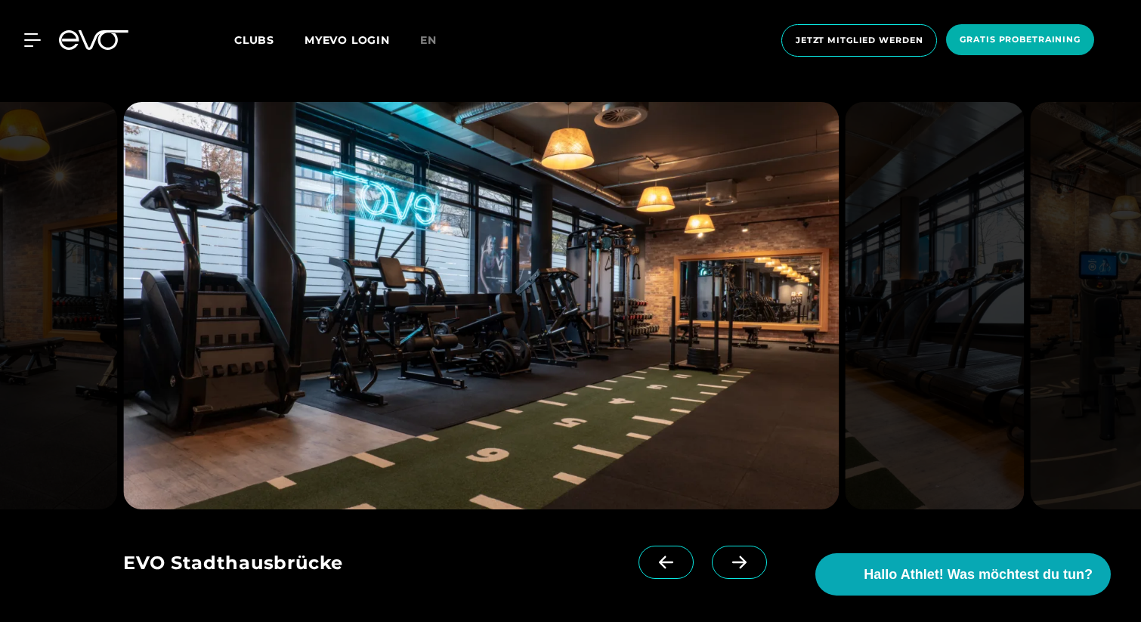
click at [726, 564] on icon at bounding box center [739, 562] width 26 height 14
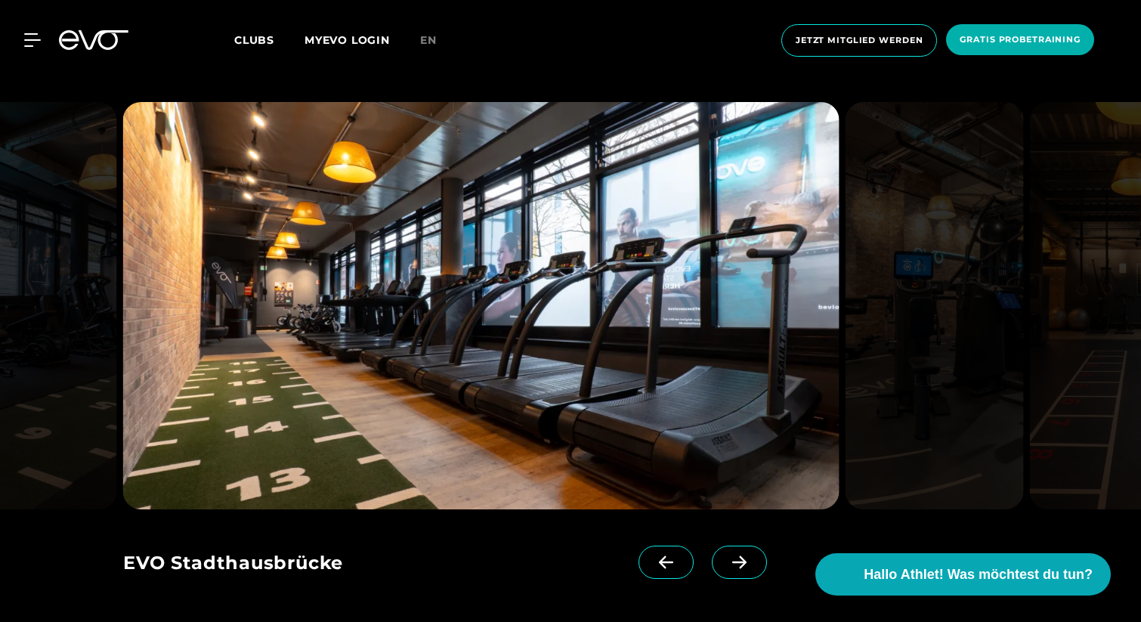
click at [726, 564] on icon at bounding box center [739, 562] width 26 height 14
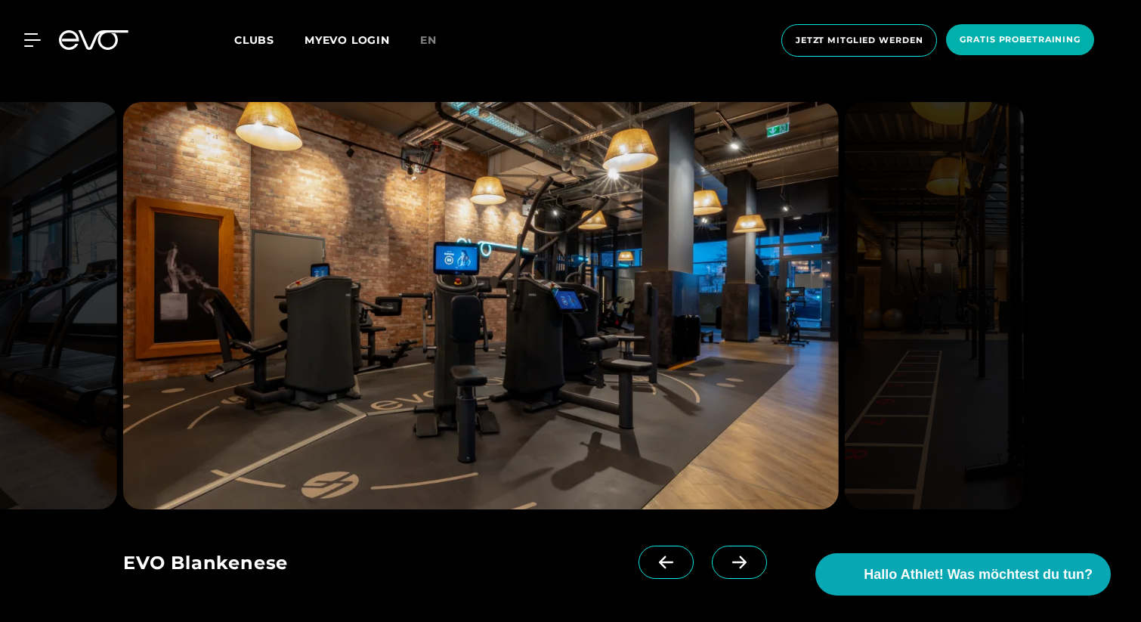
click at [726, 564] on icon at bounding box center [739, 562] width 26 height 14
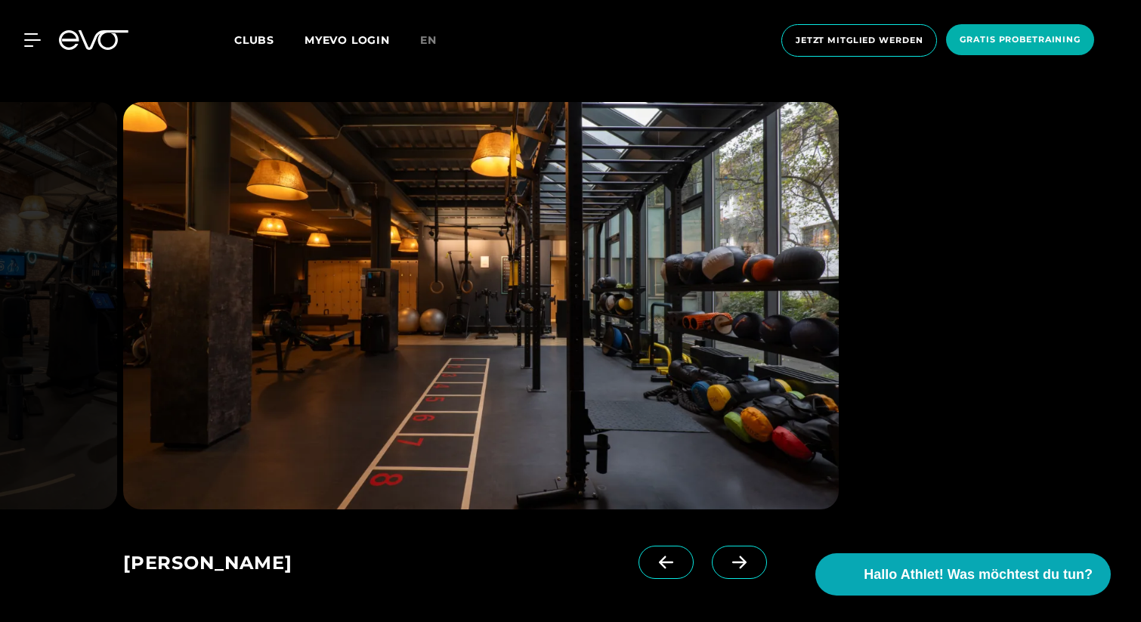
click at [726, 564] on icon at bounding box center [739, 562] width 26 height 14
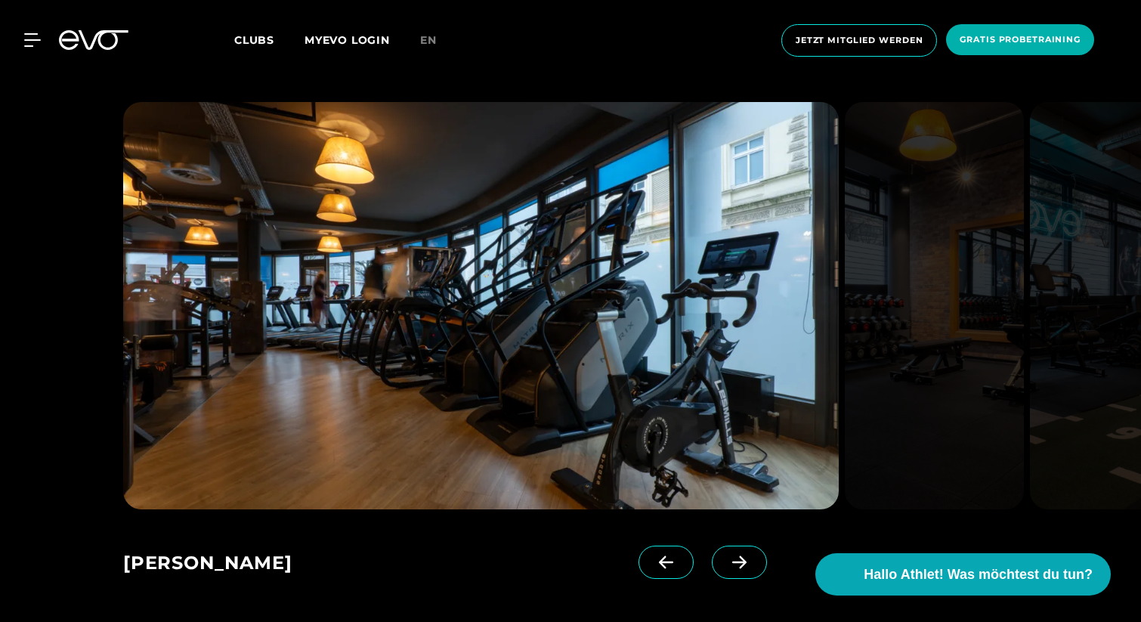
click at [726, 564] on icon at bounding box center [739, 562] width 26 height 14
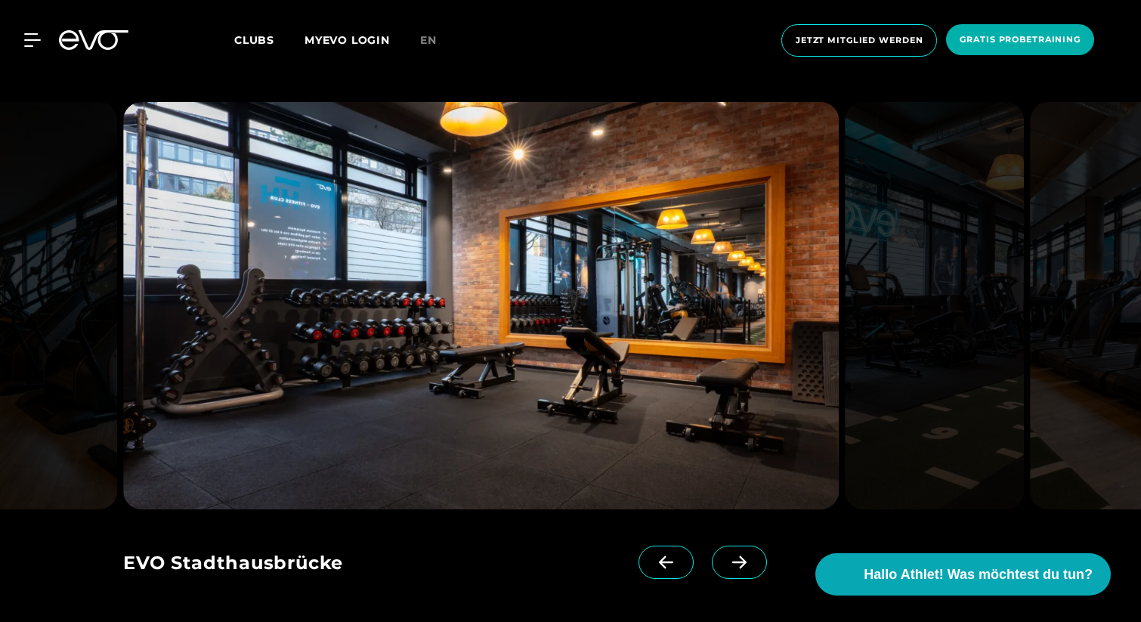
click at [726, 564] on icon at bounding box center [739, 562] width 26 height 14
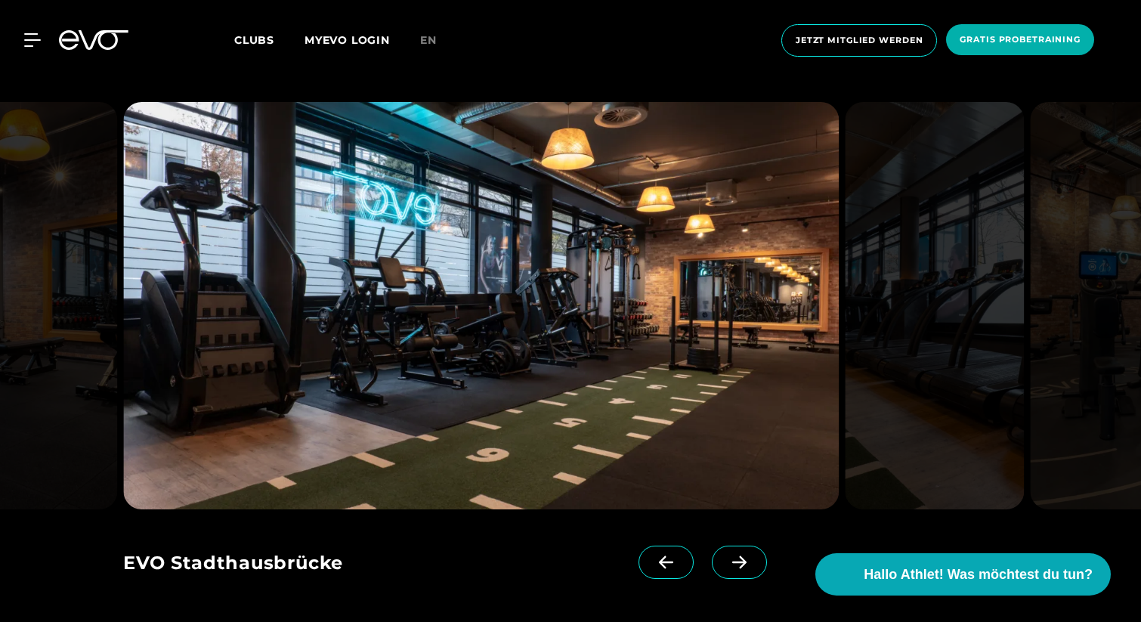
click at [726, 564] on icon at bounding box center [739, 562] width 26 height 14
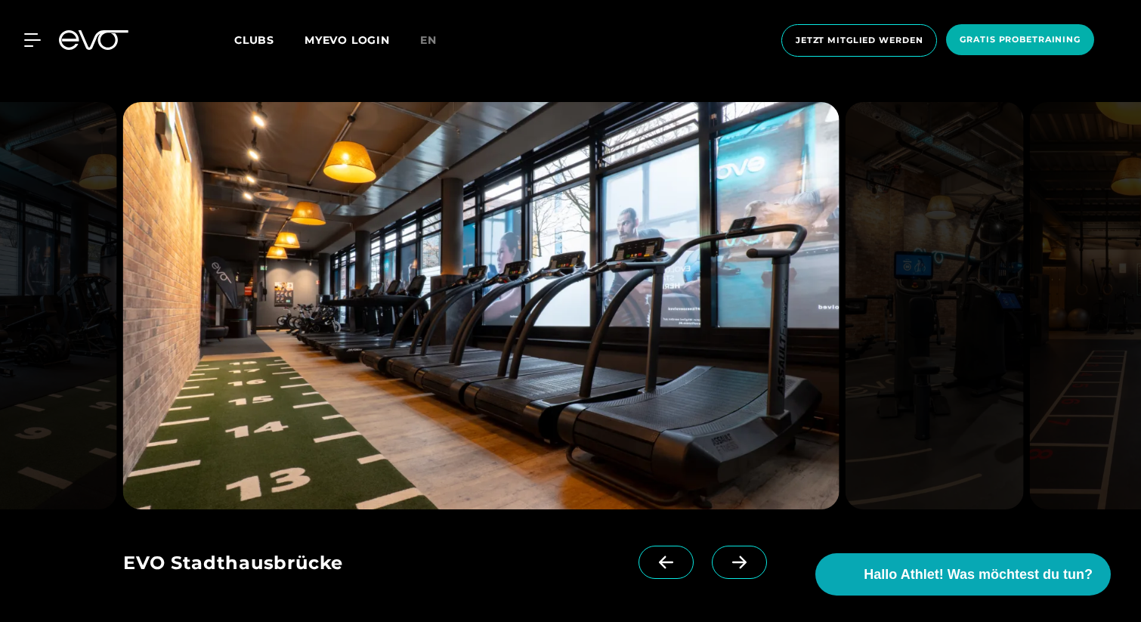
click at [726, 564] on icon at bounding box center [739, 562] width 26 height 14
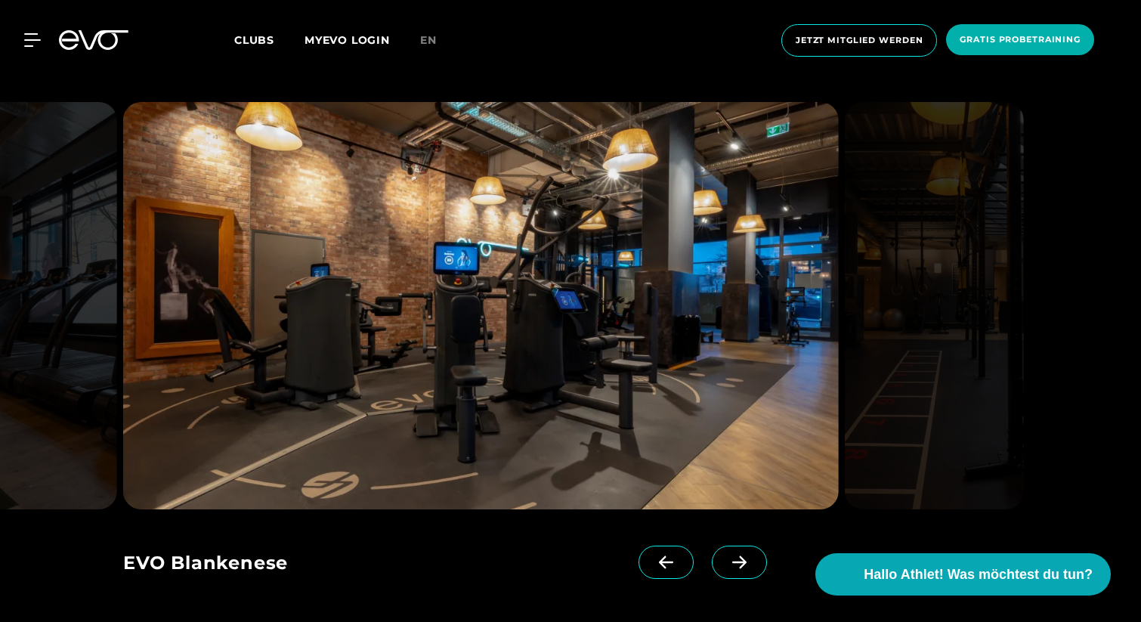
click at [726, 564] on icon at bounding box center [739, 562] width 26 height 14
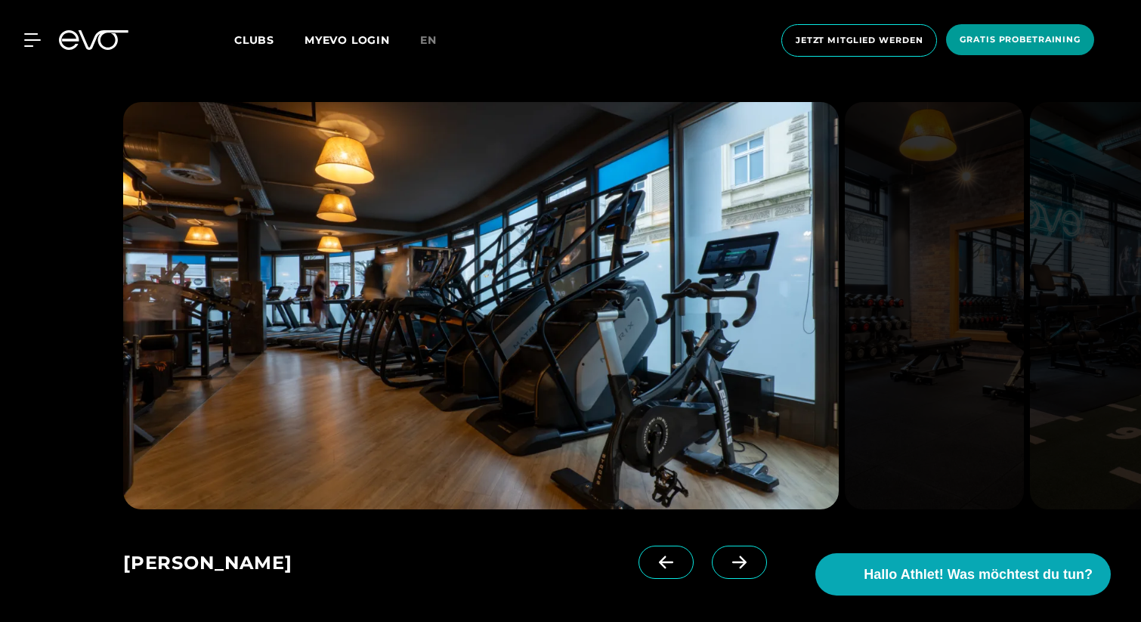
click at [1037, 45] on span "Gratis Probetraining" at bounding box center [1020, 39] width 121 height 13
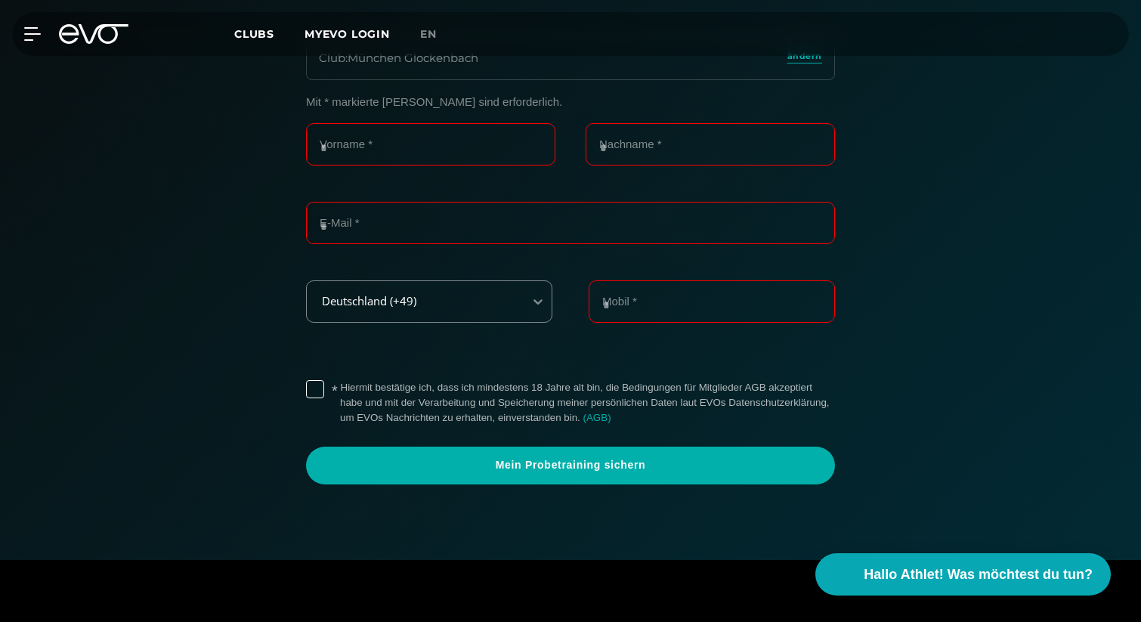
scroll to position [406, 0]
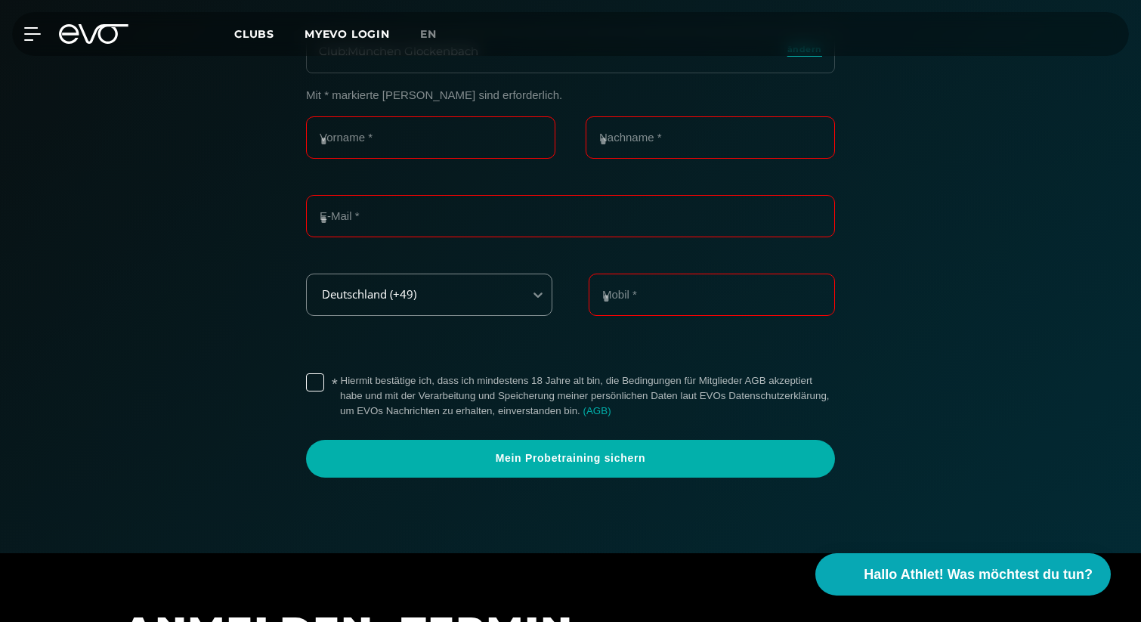
click at [340, 388] on label "* Hiermit bestätige ich, dass ich mindestens 18 Jahre alt bin, die Bedingungen …" at bounding box center [587, 395] width 495 height 45
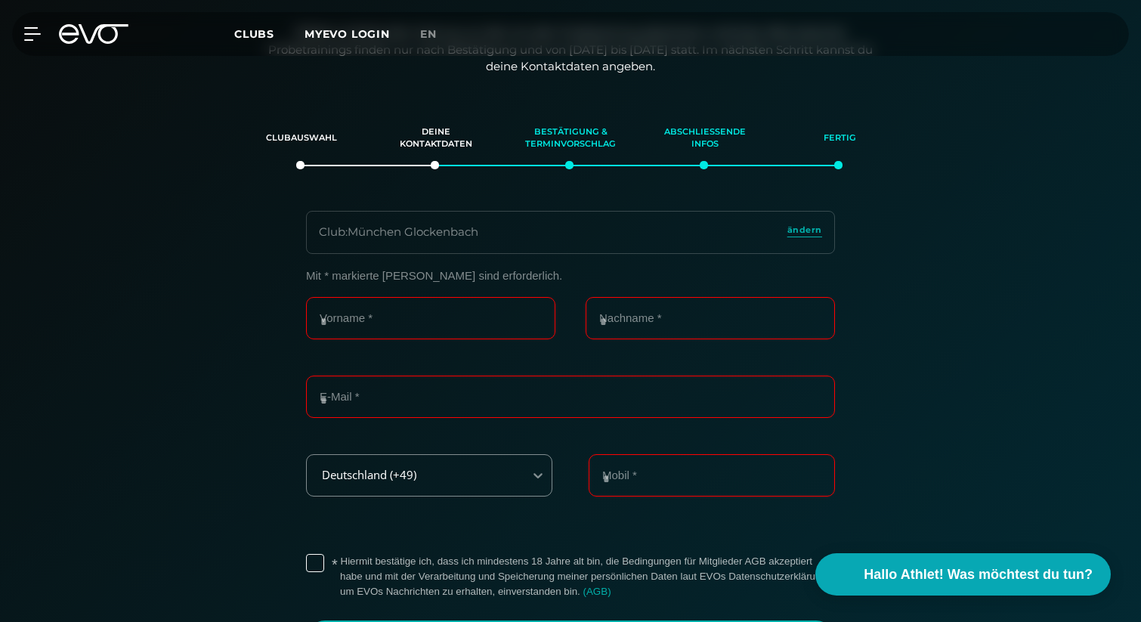
click at [484, 220] on div "Club : München Glockenbach ändern" at bounding box center [570, 232] width 529 height 43
click at [795, 234] on span "ändern" at bounding box center [804, 230] width 35 height 13
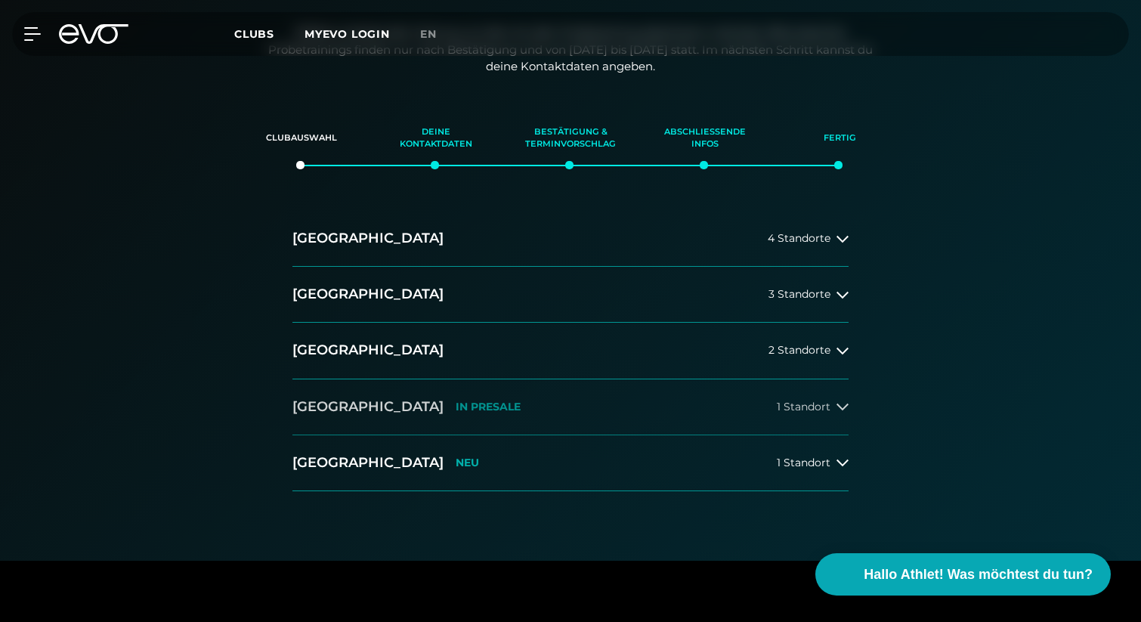
click at [400, 414] on div "München IN PRESALE" at bounding box center [406, 406] width 228 height 19
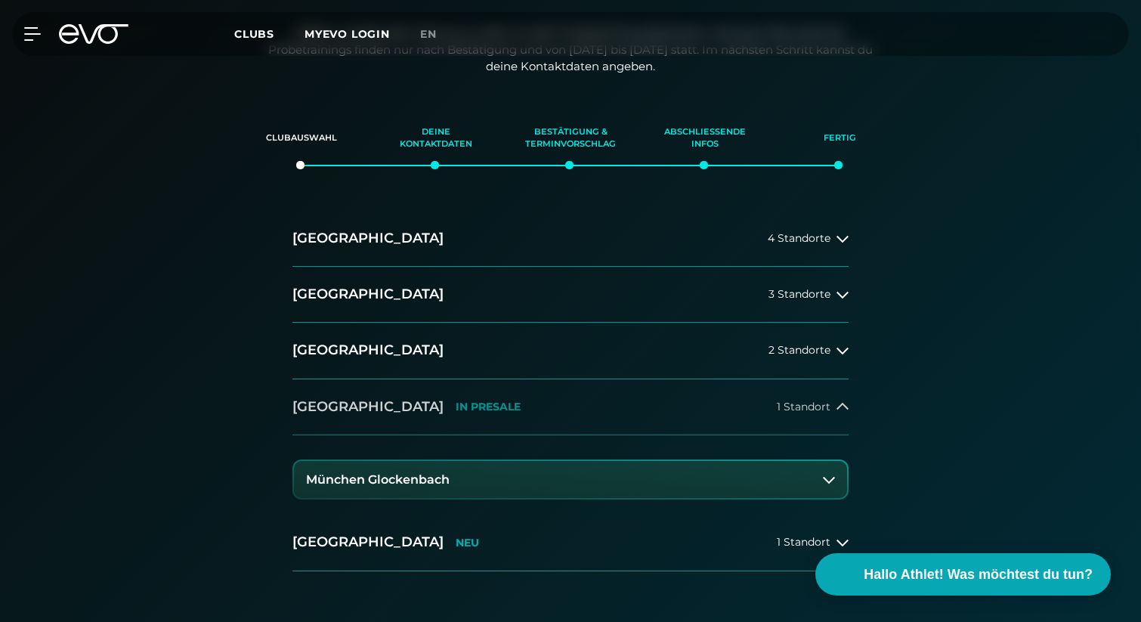
click at [827, 414] on button "München IN PRESALE 1 Standort" at bounding box center [570, 407] width 556 height 56
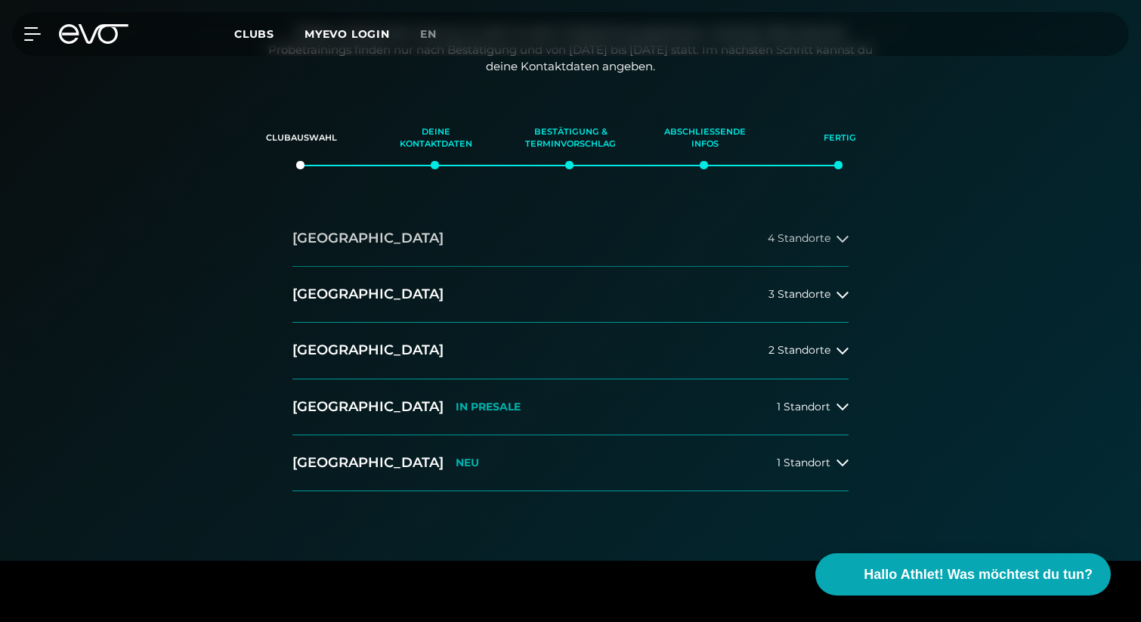
scroll to position [0, 0]
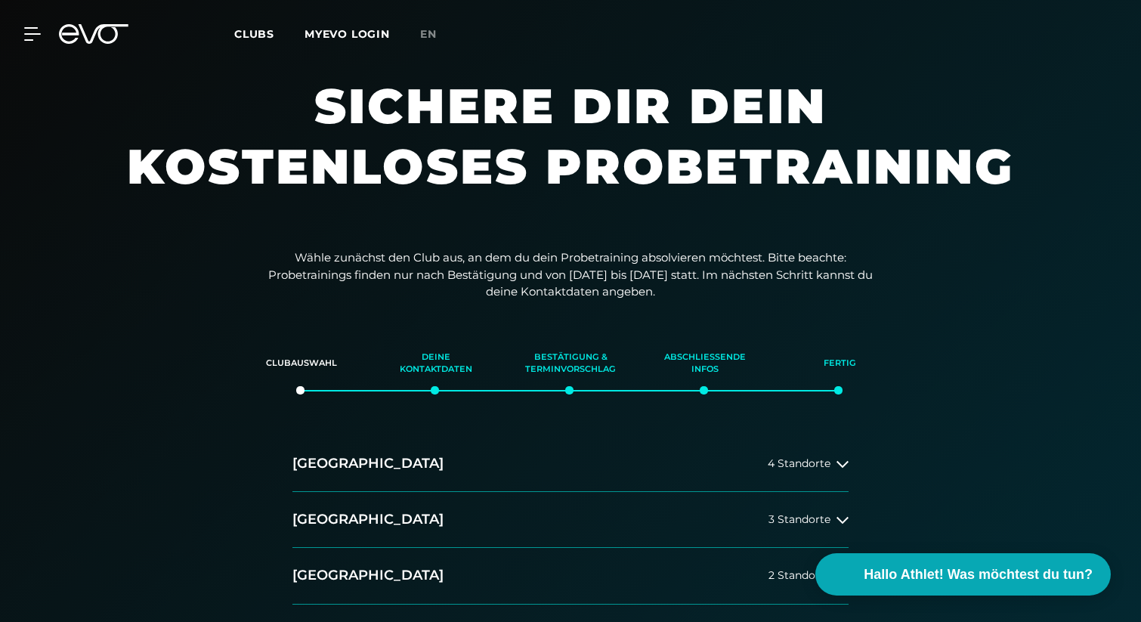
click at [190, 196] on h1 "Sichere dir dein kostenloses Probetraining" at bounding box center [570, 151] width 907 height 151
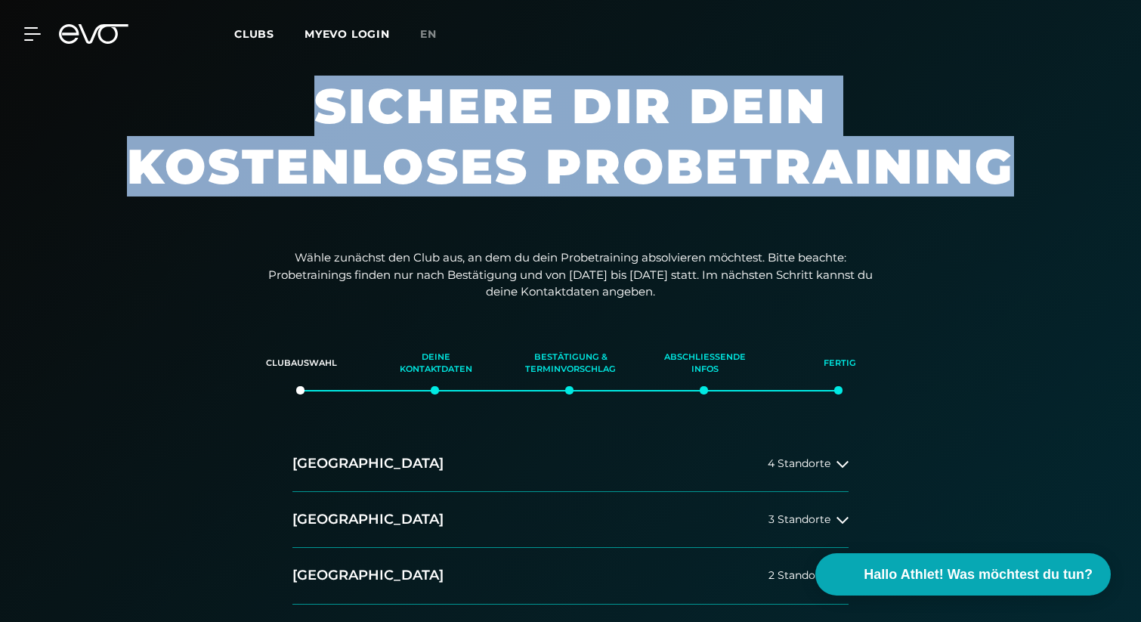
drag, startPoint x: 317, startPoint y: 104, endPoint x: 1001, endPoint y: 193, distance: 690.3
click at [1000, 193] on h1 "Sichere dir dein kostenloses Probetraining" at bounding box center [570, 151] width 907 height 151
click at [1010, 187] on h1 "Sichere dir dein kostenloses Probetraining" at bounding box center [570, 151] width 907 height 151
drag, startPoint x: 1014, startPoint y: 169, endPoint x: 314, endPoint y: 104, distance: 703.5
click at [314, 104] on h1 "Sichere dir dein kostenloses Probetraining" at bounding box center [570, 151] width 907 height 151
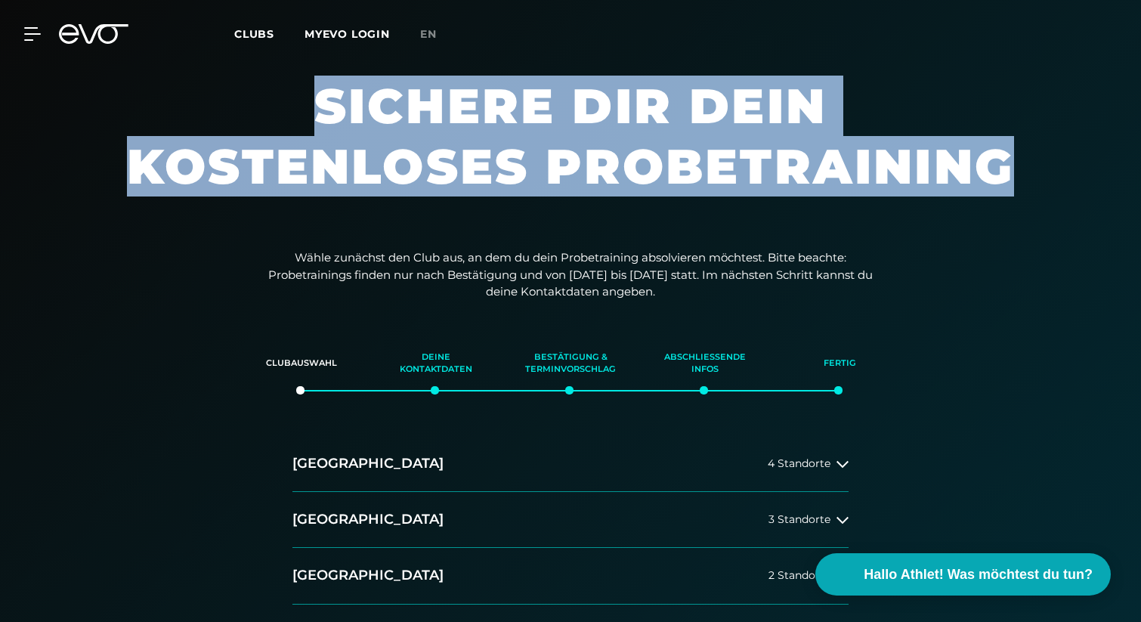
click at [314, 104] on h1 "Sichere dir dein kostenloses Probetraining" at bounding box center [570, 151] width 907 height 151
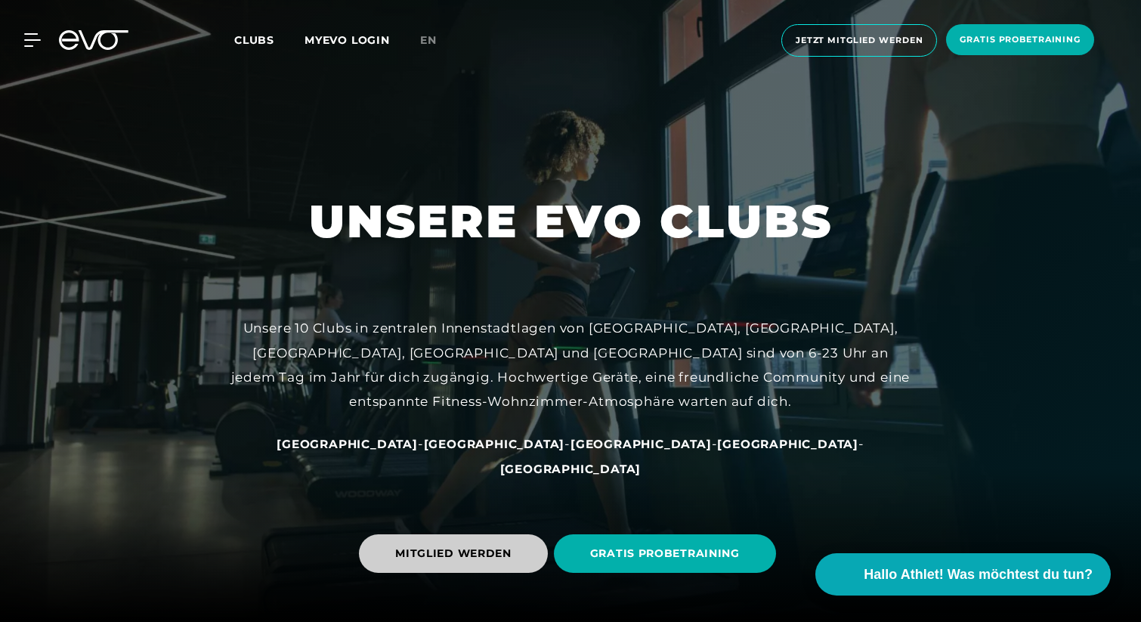
click at [466, 550] on span "MITGLIED WERDEN" at bounding box center [453, 554] width 116 height 16
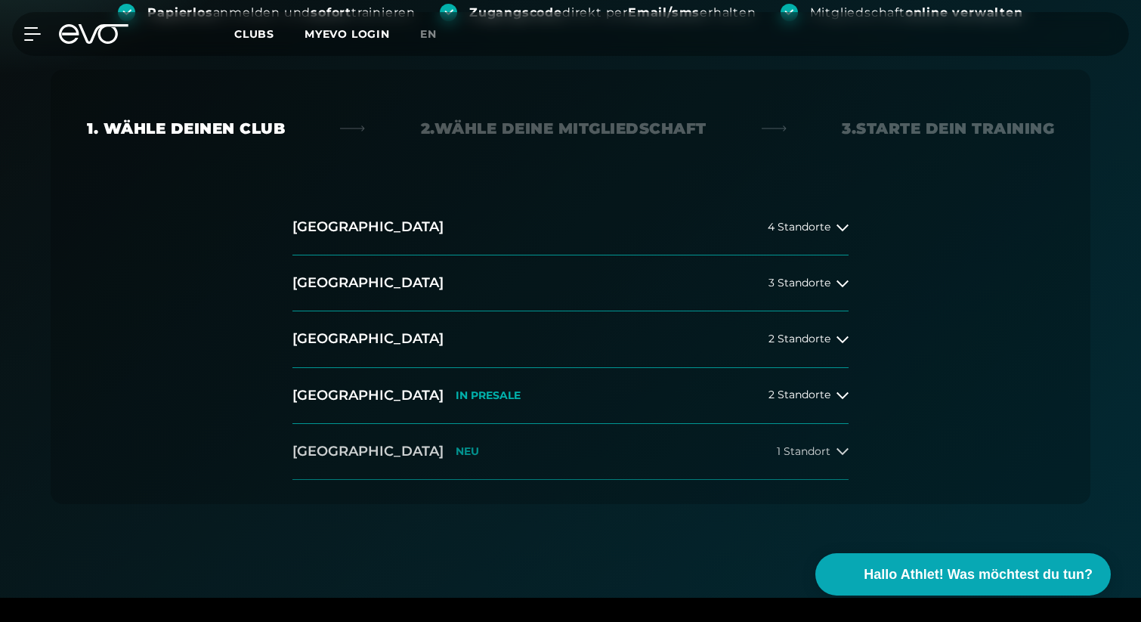
scroll to position [261, 0]
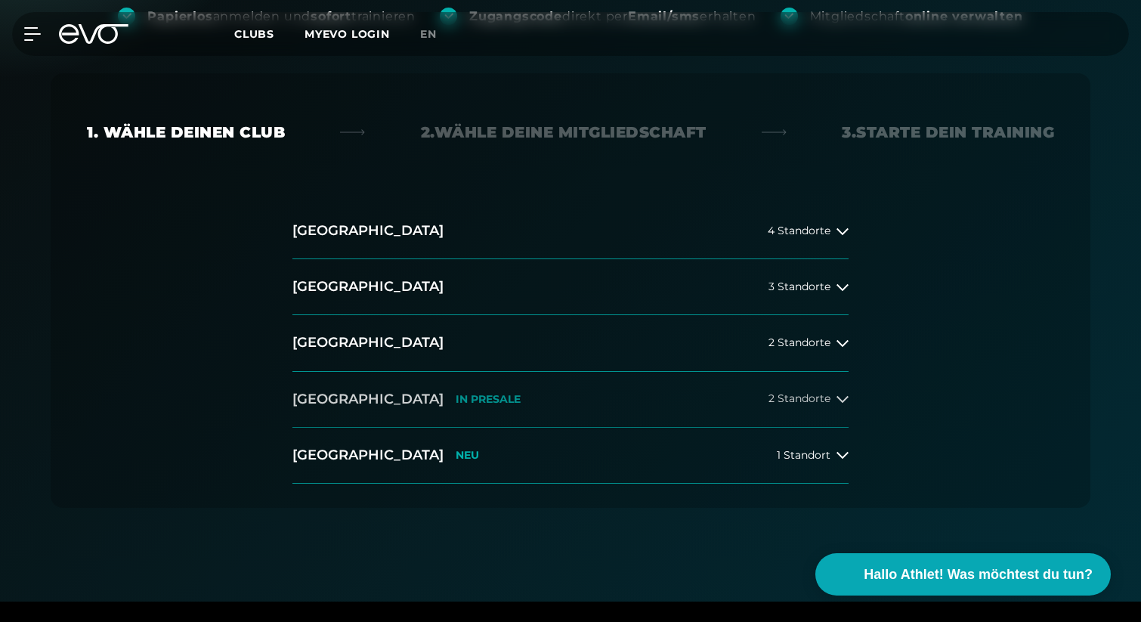
click at [511, 385] on button "München IN PRESALE 2 Standorte" at bounding box center [570, 400] width 556 height 56
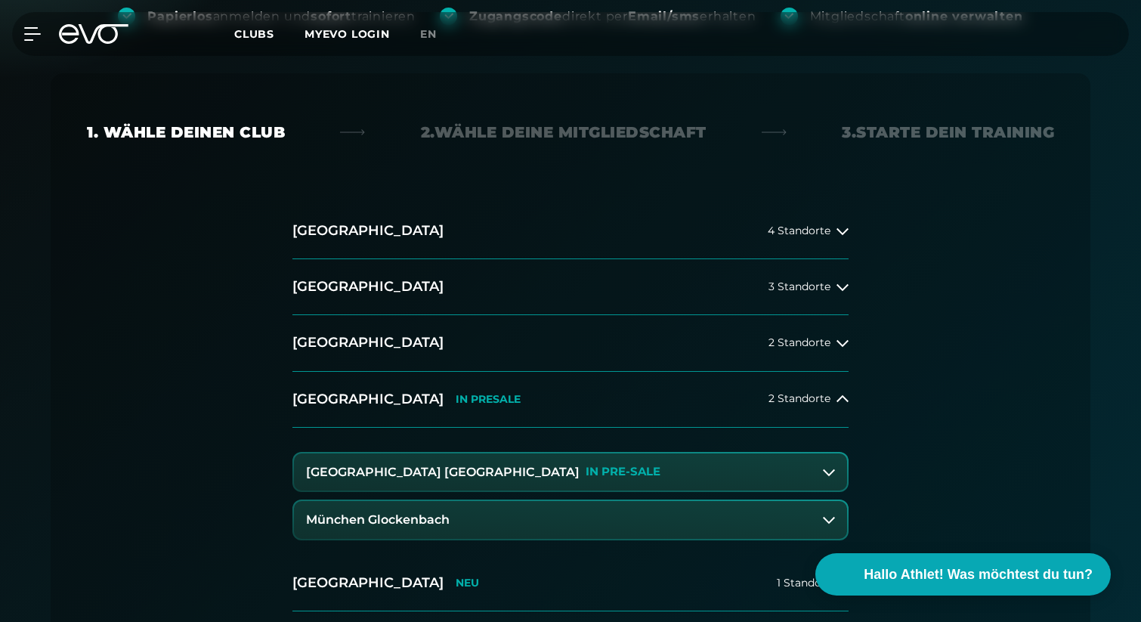
click at [494, 518] on button "München Glockenbach" at bounding box center [570, 520] width 553 height 38
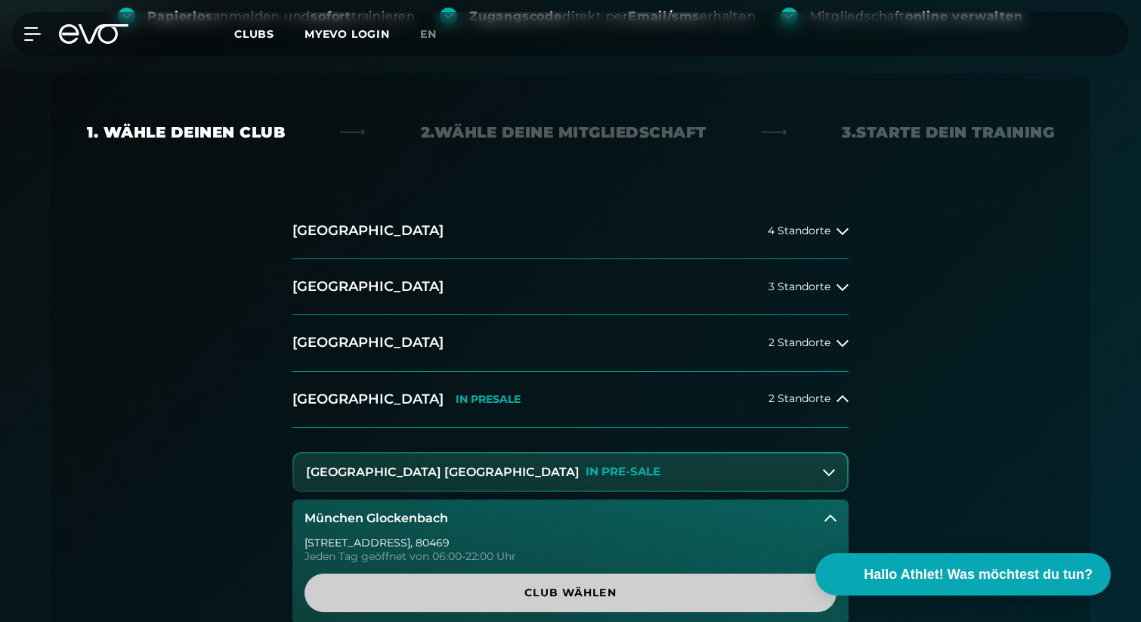
click at [499, 588] on span "Club wählen" at bounding box center [570, 593] width 459 height 16
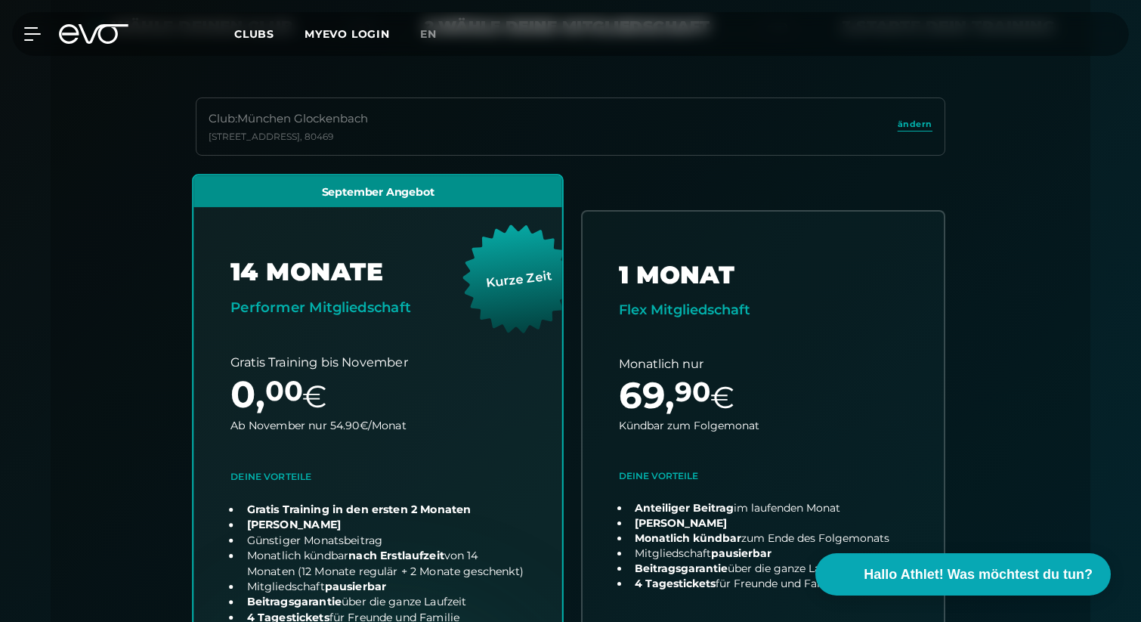
scroll to position [295, 0]
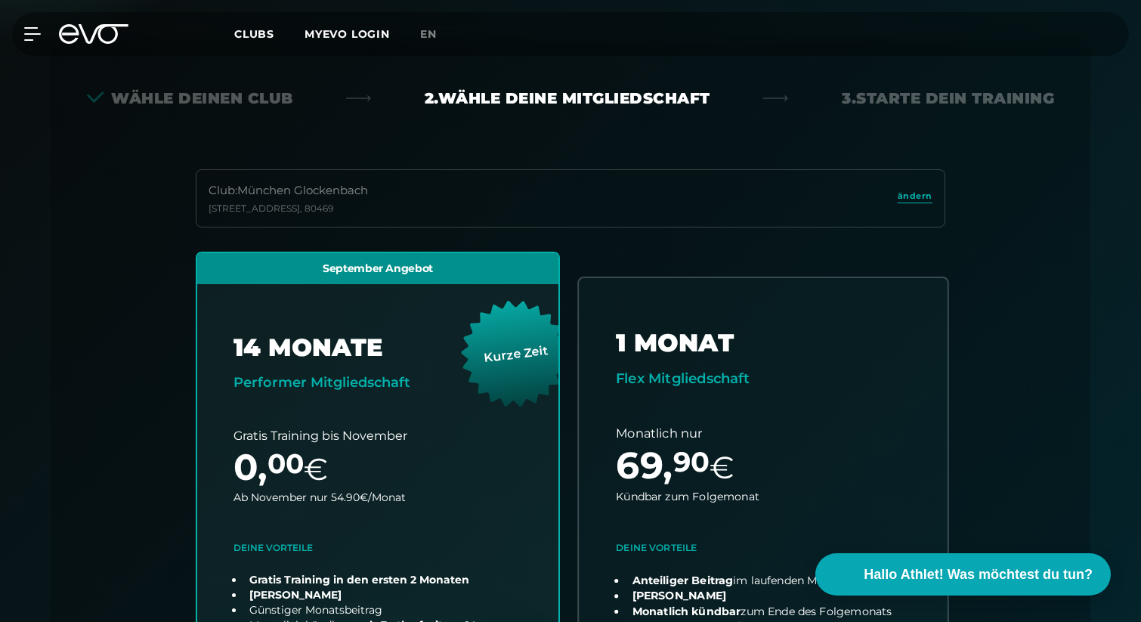
click at [654, 430] on link "choose plan" at bounding box center [763, 544] width 369 height 532
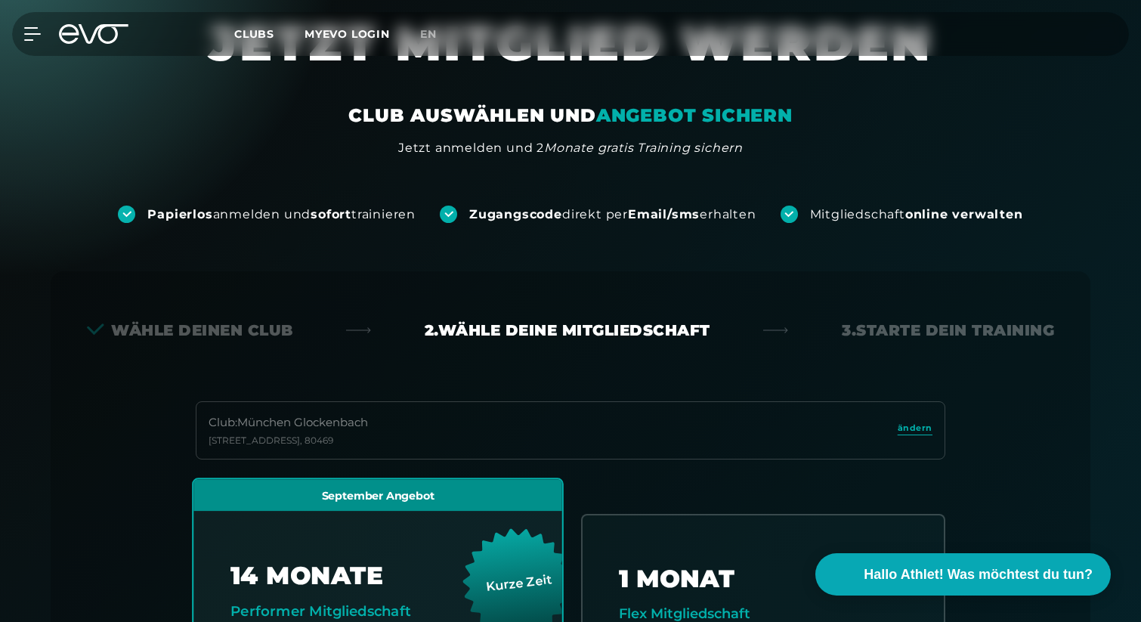
scroll to position [488, 0]
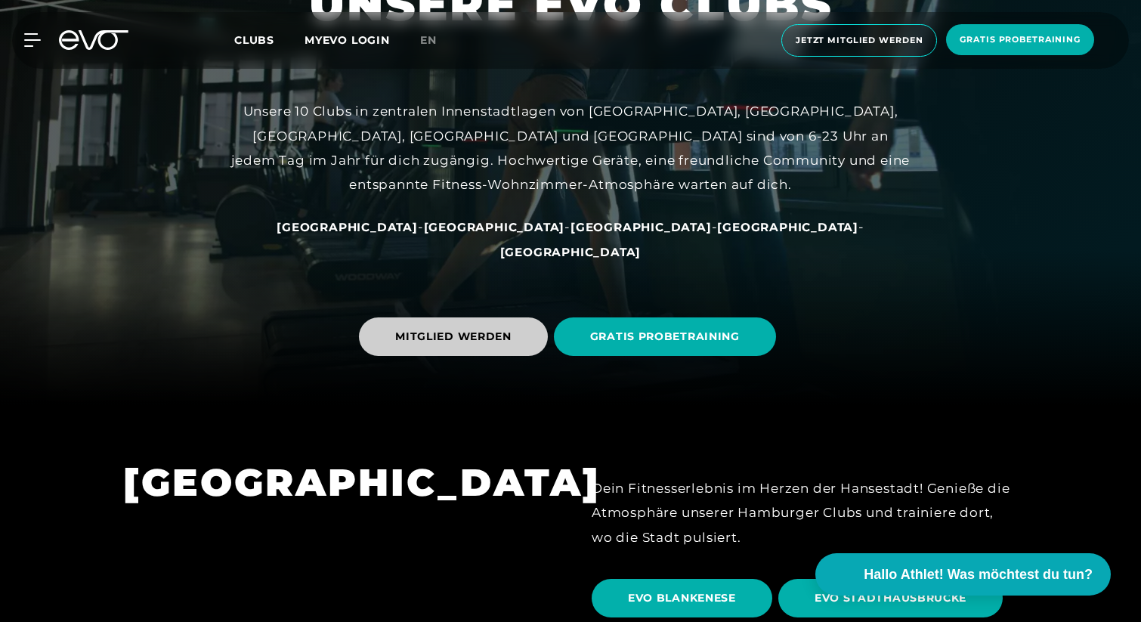
click at [505, 327] on span "MITGLIED WERDEN" at bounding box center [453, 336] width 189 height 39
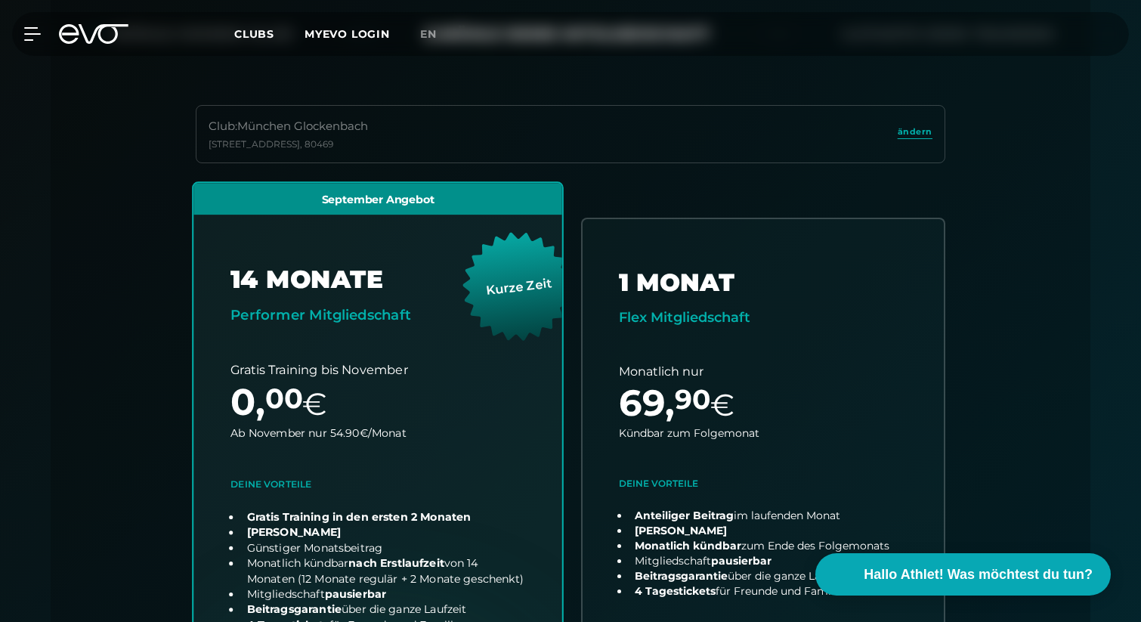
scroll to position [360, 0]
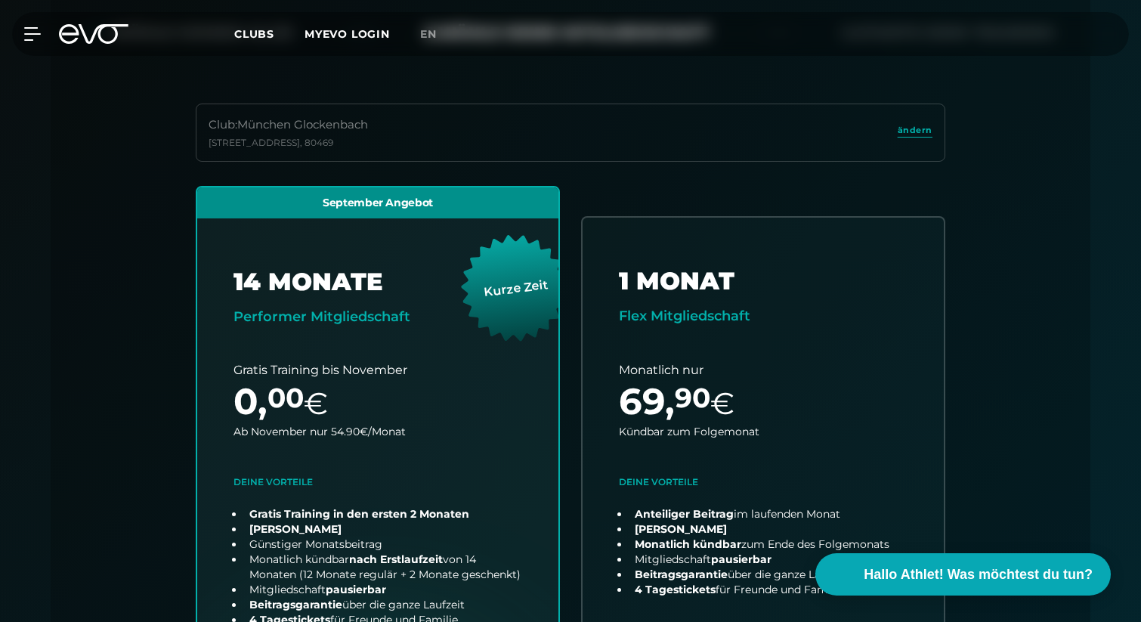
click at [918, 120] on div "Club : München Glockenbach Baaderstraße 80 , 80469 ändern" at bounding box center [571, 133] width 750 height 58
click at [918, 125] on span "ändern" at bounding box center [915, 130] width 35 height 13
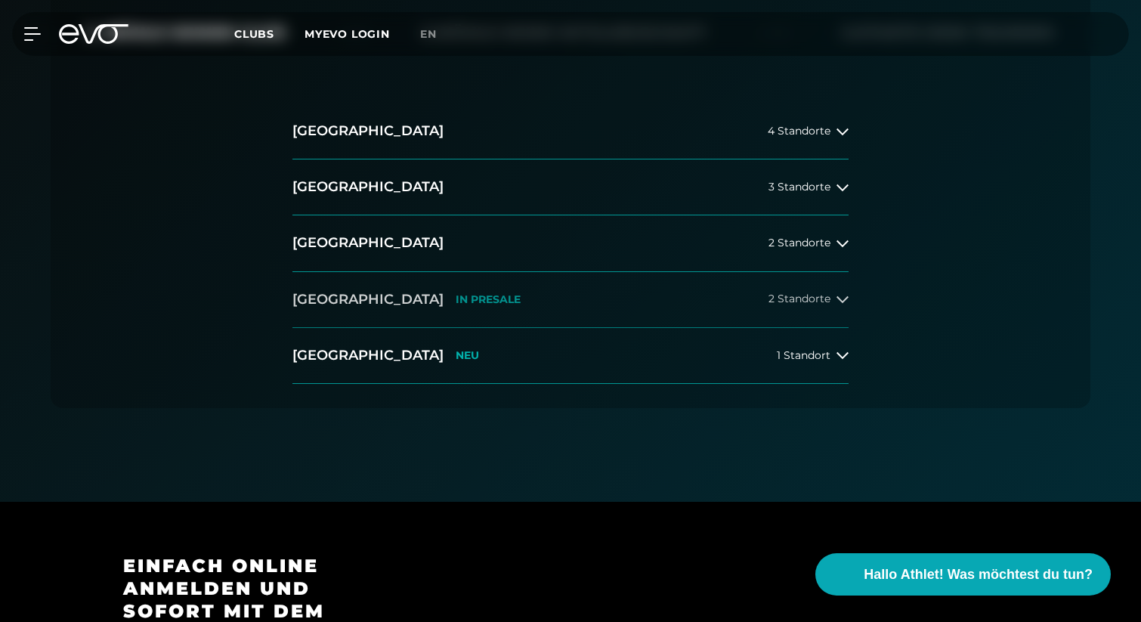
click at [450, 310] on button "München IN PRESALE 2 Standorte" at bounding box center [570, 300] width 556 height 56
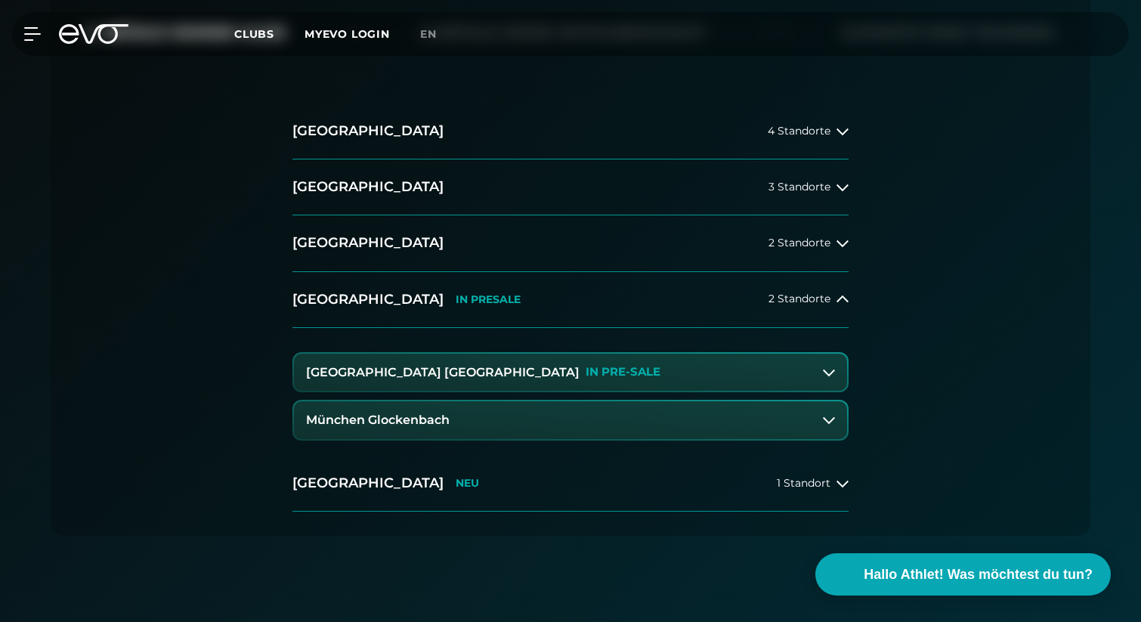
click at [419, 375] on h3 "[GEOGRAPHIC_DATA] [GEOGRAPHIC_DATA]" at bounding box center [443, 373] width 274 height 14
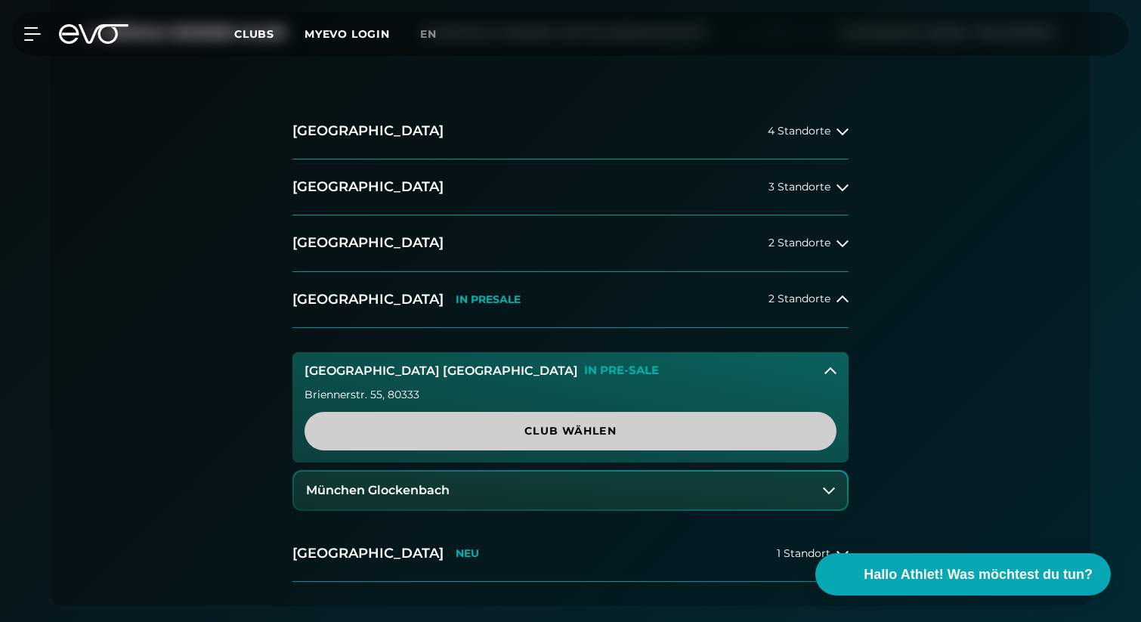
click at [481, 434] on span "Club wählen" at bounding box center [570, 431] width 459 height 16
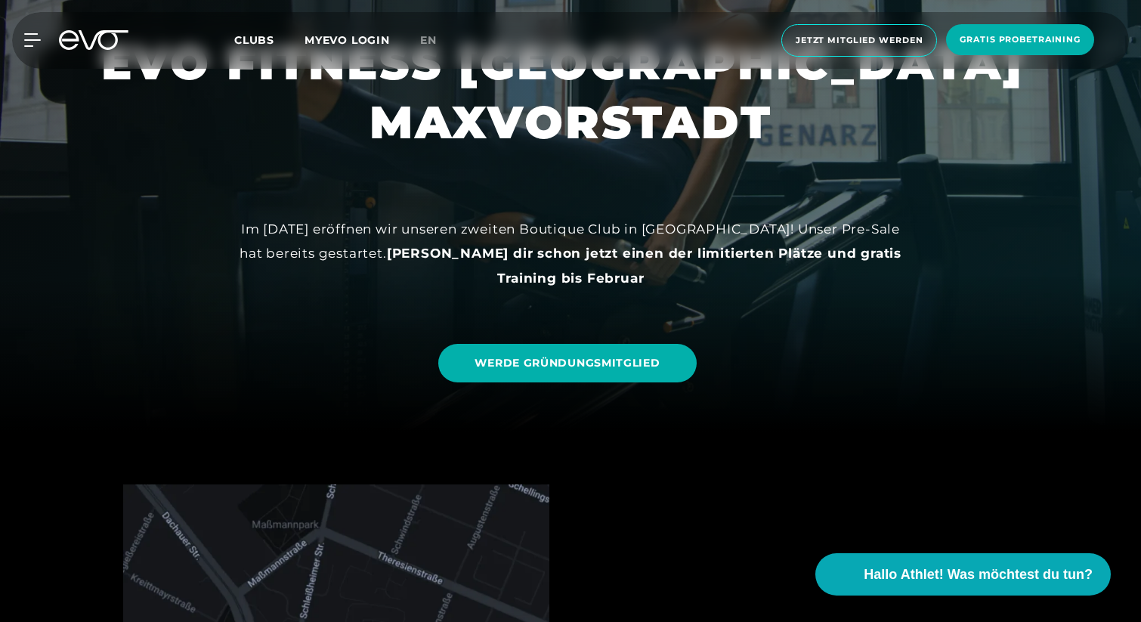
scroll to position [193, 0]
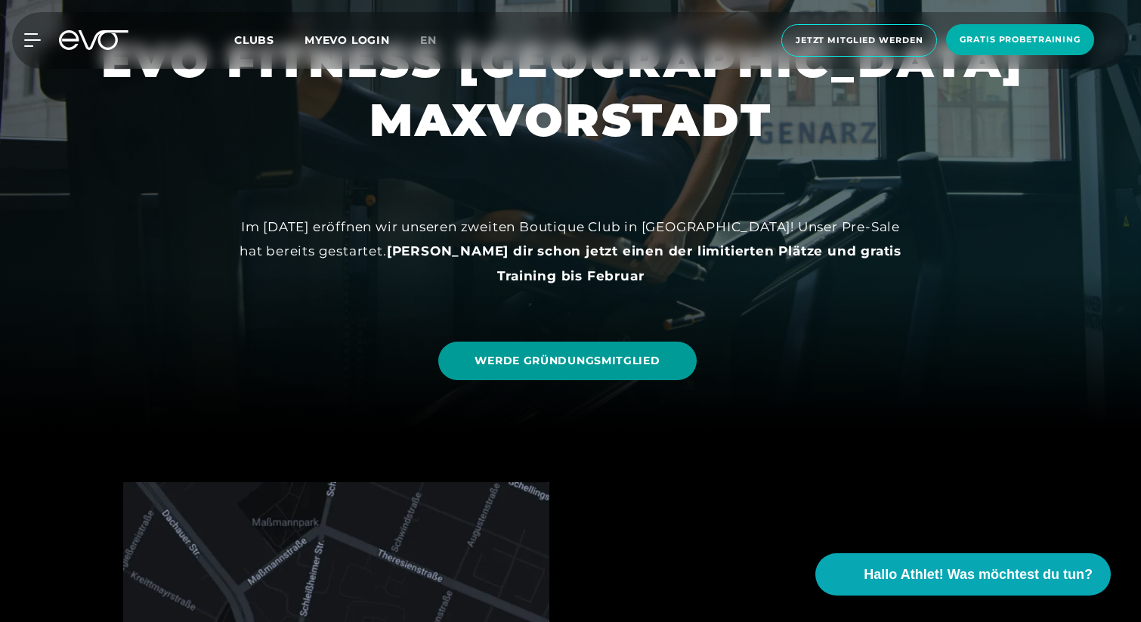
click at [536, 369] on link "WERDE GRÜNDUNGSMITGLIED" at bounding box center [567, 361] width 258 height 39
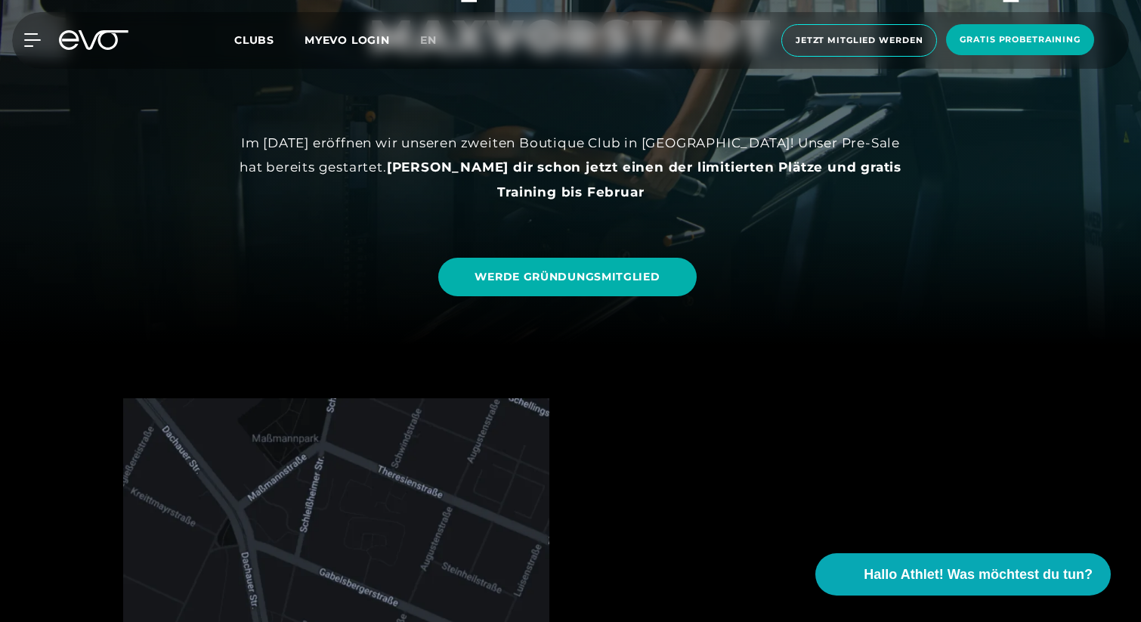
scroll to position [0, 0]
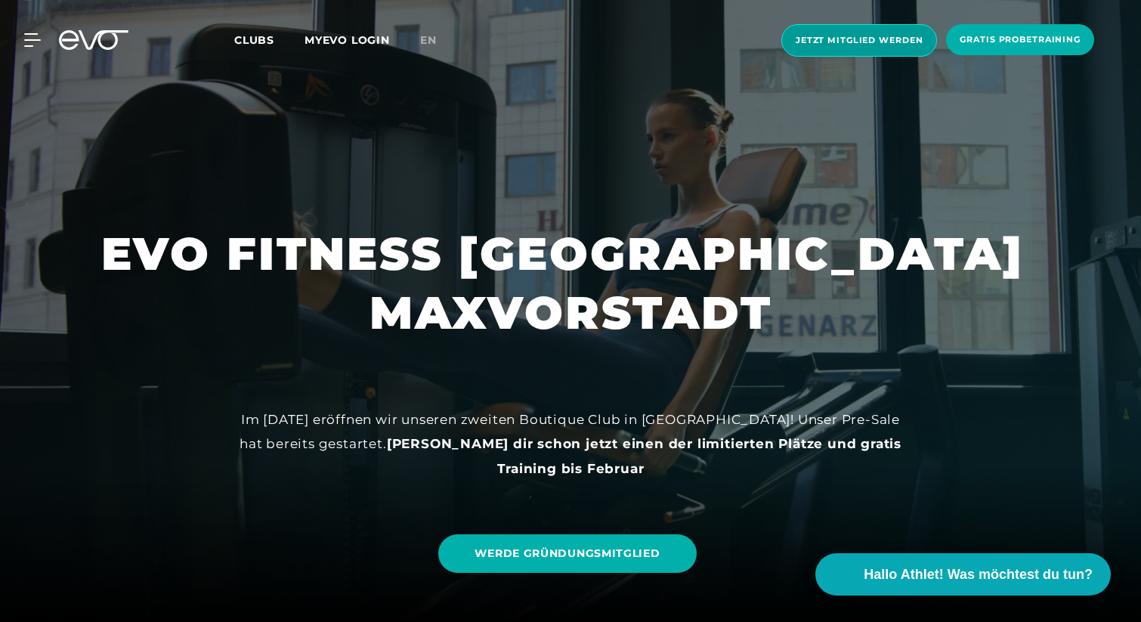
click at [864, 34] on span "Jetzt Mitglied werden" at bounding box center [859, 40] width 127 height 13
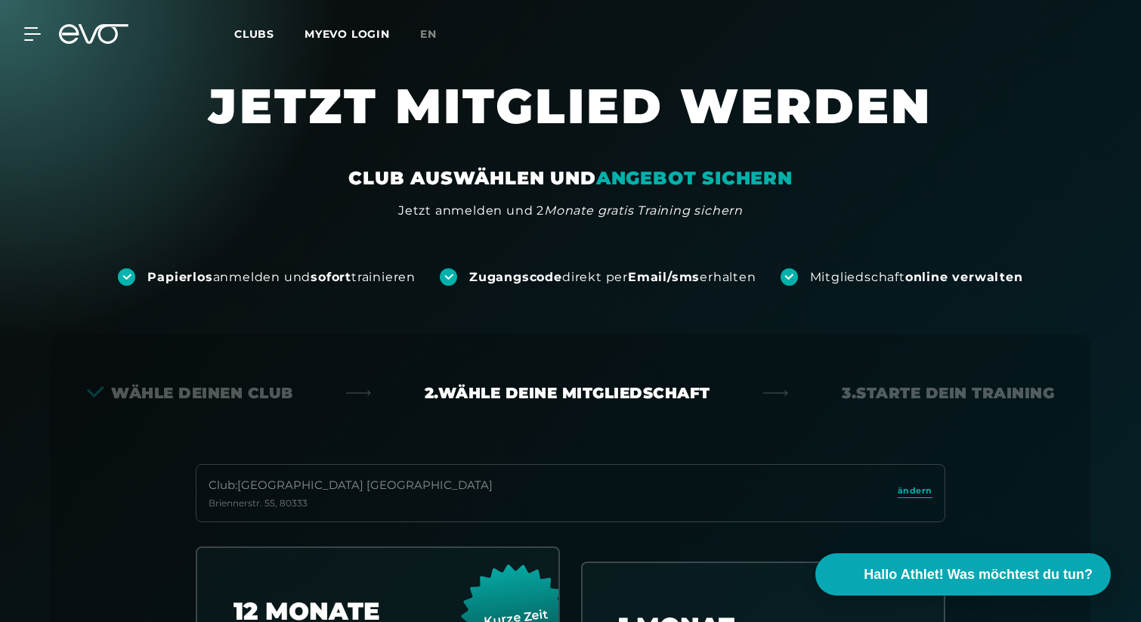
click at [221, 25] on div "MyEVO Login Über EVO Mitgliedschaften Probetraining TAGESPASS EVO Studios Düsse…" at bounding box center [570, 34] width 1135 height 44
click at [243, 30] on span "Clubs" at bounding box center [254, 34] width 40 height 14
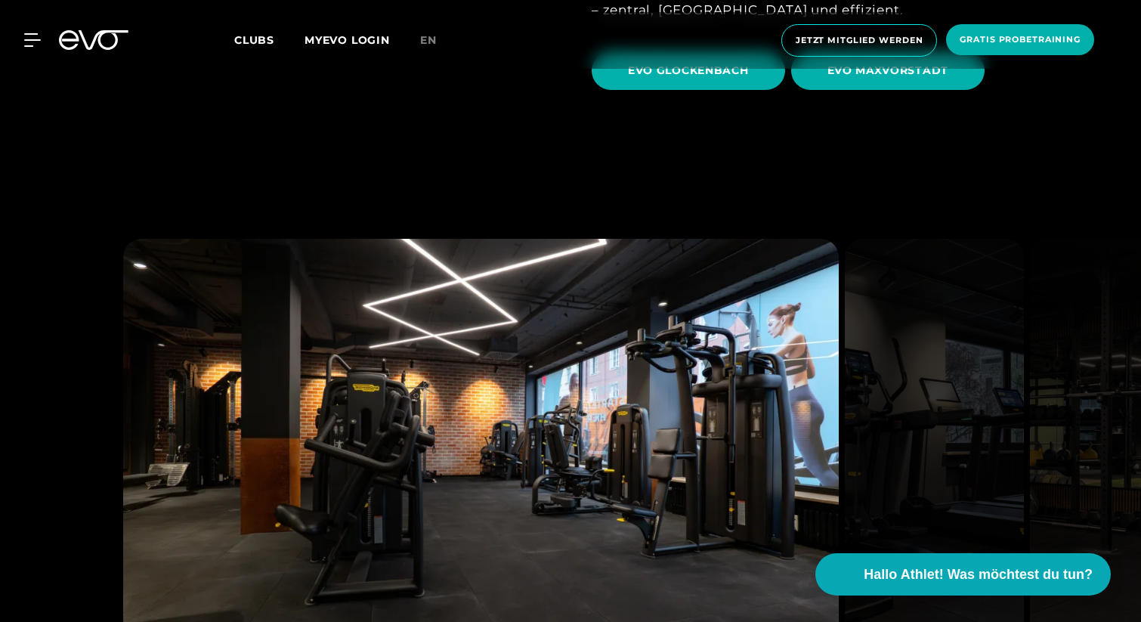
scroll to position [4599, 0]
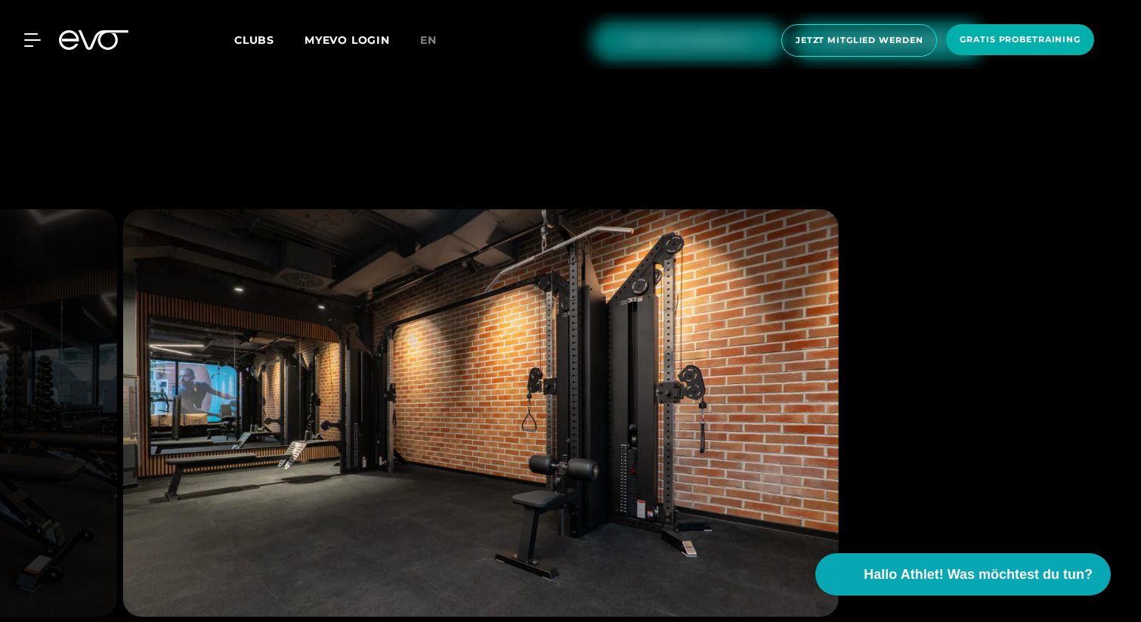
click at [632, 394] on img at bounding box center [481, 412] width 716 height 407
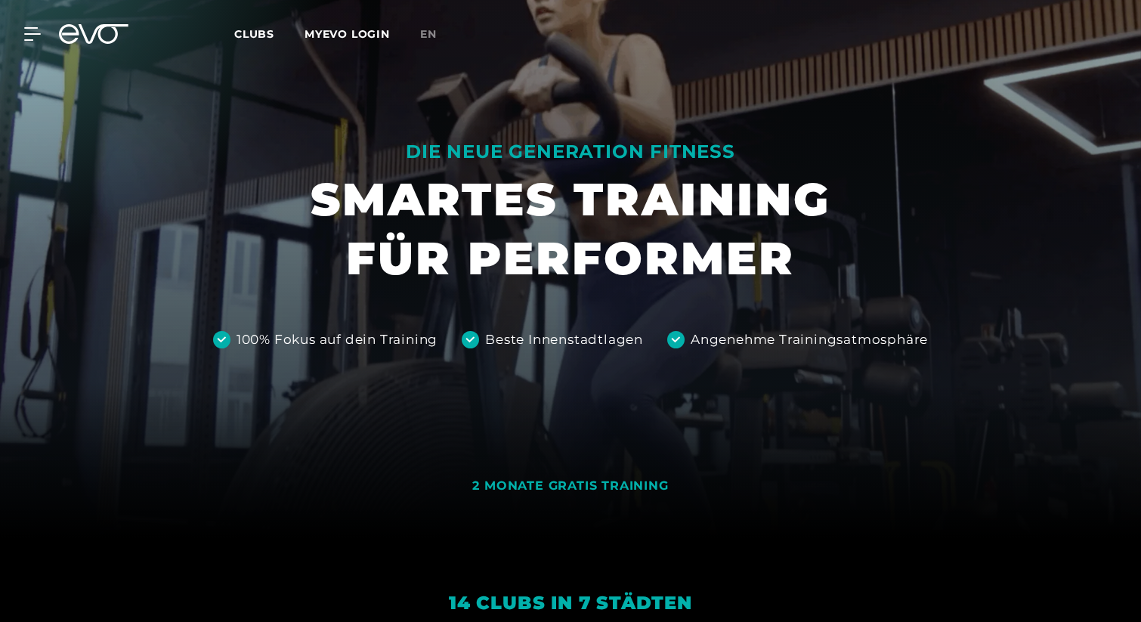
scroll to position [90, 0]
